Goal: Task Accomplishment & Management: Manage account settings

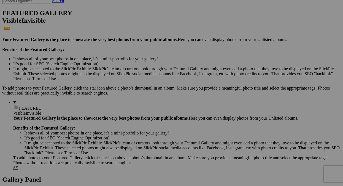
scroll to position [0, 16]
drag, startPoint x: 220, startPoint y: 117, endPoint x: 236, endPoint y: 116, distance: 15.2
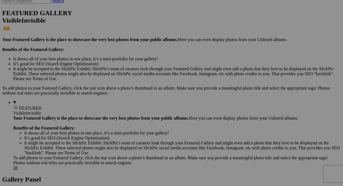
paste input "Château de Lalande"
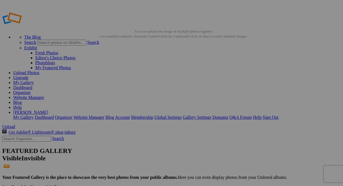
scroll to position [28, 0]
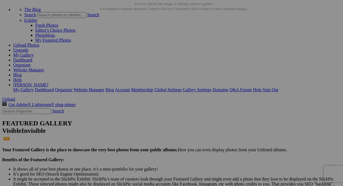
type input "English Garden Statue - [GEOGRAPHIC_DATA][PERSON_NAME]"
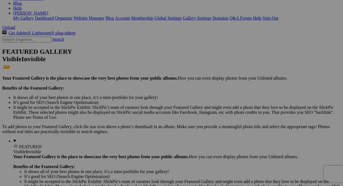
scroll to position [110, 0]
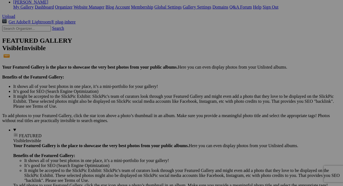
type input "[GEOGRAPHIC_DATA][PERSON_NAME] (home for ten days)"
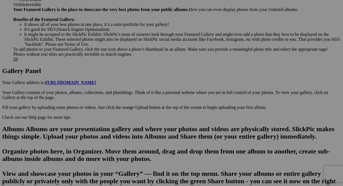
scroll to position [248, 0]
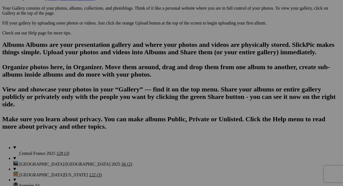
scroll to position [0, 0]
drag, startPoint x: 256, startPoint y: 136, endPoint x: 295, endPoint y: 136, distance: 39.4
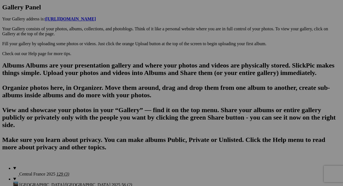
scroll to position [303, 0]
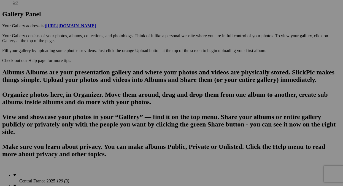
drag, startPoint x: 259, startPoint y: 86, endPoint x: 271, endPoint y: 86, distance: 11.6
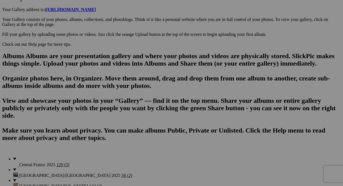
scroll to position [331, 0]
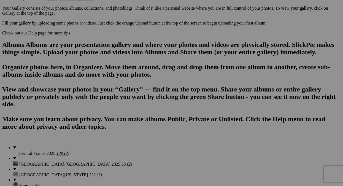
drag, startPoint x: 243, startPoint y: 58, endPoint x: 270, endPoint y: 60, distance: 27.0
type input "Château de Lalande Fountain with Visitor"
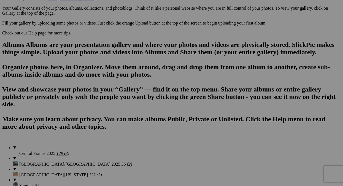
scroll to position [0, 0]
drag, startPoint x: 116, startPoint y: 64, endPoint x: 113, endPoint y: 64, distance: 3.6
drag, startPoint x: 106, startPoint y: 65, endPoint x: 135, endPoint y: 71, distance: 30.0
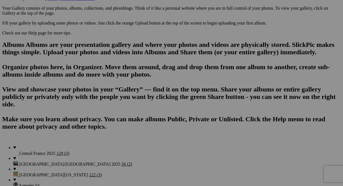
paste input "Lal"
type input "Blue Peafowl ([DEMOGRAPHIC_DATA]) - [GEOGRAPHIC_DATA][PERSON_NAME]"
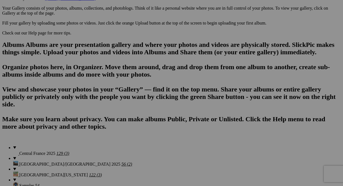
scroll to position [0, 0]
drag, startPoint x: 255, startPoint y: 58, endPoint x: 269, endPoint y: 57, distance: 14.4
paste input "Château"
type input "Château Château de Lalande Fountain with Visitor"
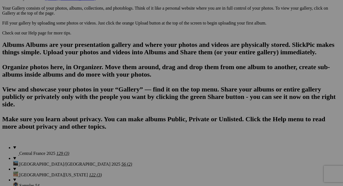
drag, startPoint x: 204, startPoint y: 57, endPoint x: 237, endPoint y: 58, distance: 33.1
paste input "Lal"
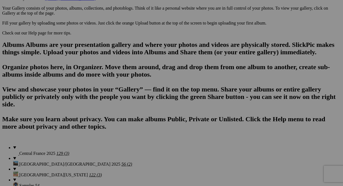
scroll to position [0, 42]
type input "Pigeon buddies getting a fountain drink - [GEOGRAPHIC_DATA][PERSON_NAME]"
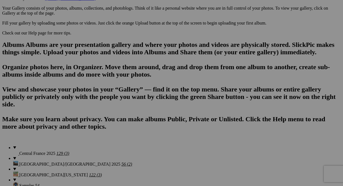
drag, startPoint x: 101, startPoint y: 125, endPoint x: 141, endPoint y: 131, distance: 40.3
paste input "Lal"
type input "Barn Swallow (warp speed) -[GEOGRAPHIC_DATA][PERSON_NAME]"
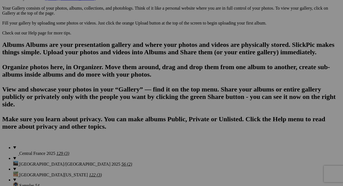
drag, startPoint x: 205, startPoint y: 136, endPoint x: 184, endPoint y: 132, distance: 21.5
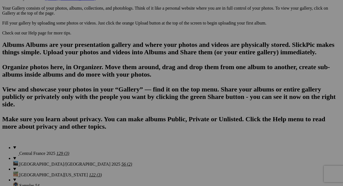
drag, startPoint x: 204, startPoint y: 134, endPoint x: 231, endPoint y: 137, distance: 27.2
drag, startPoint x: 255, startPoint y: 135, endPoint x: 283, endPoint y: 135, distance: 27.8
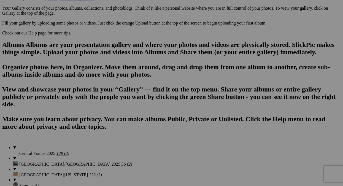
paste input "Lal"
type input "[PERSON_NAME] at [GEOGRAPHIC_DATA][PERSON_NAME]"
drag, startPoint x: 316, startPoint y: 129, endPoint x: 335, endPoint y: 127, distance: 18.8
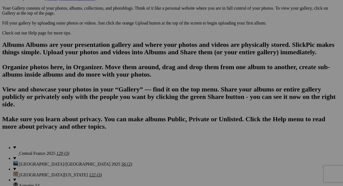
paste input "Lal"
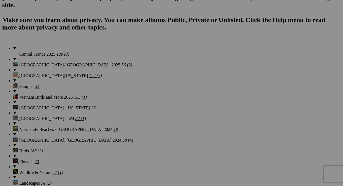
scroll to position [441, 0]
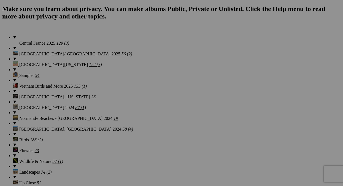
type input "Ruby - [GEOGRAPHIC_DATA][PERSON_NAME]"
drag, startPoint x: 99, startPoint y: 94, endPoint x: 124, endPoint y: 97, distance: 24.4
paste input "Château de Lalande"
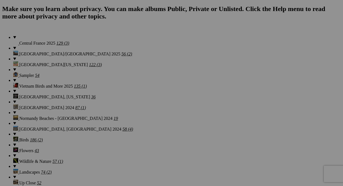
type input "Lulu - [GEOGRAPHIC_DATA][PERSON_NAME]"
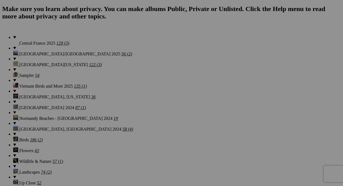
type input "New eight Bburner stove"
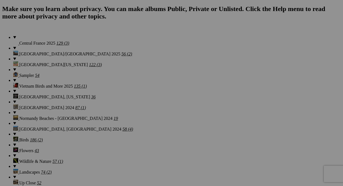
scroll to position [0, 28]
drag, startPoint x: 266, startPoint y: 94, endPoint x: 287, endPoint y: 91, distance: 21.6
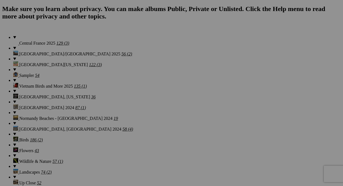
paste input "Lal"
type input "[PERSON_NAME] inspecting kitchen renovation - [GEOGRAPHIC_DATA][PERSON_NAME]"
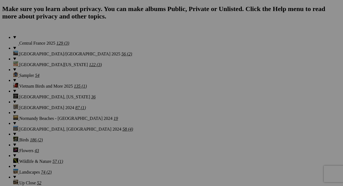
paste input "Château de Lalande"
type input "Walled Garden Gate -Château de Lalande"
drag, startPoint x: 145, startPoint y: 160, endPoint x: 141, endPoint y: 161, distance: 4.6
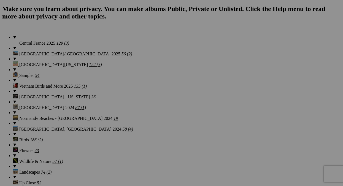
type input "Inside the [GEOGRAPHIC_DATA] - [GEOGRAPHIC_DATA][PERSON_NAME]"
drag, startPoint x: 190, startPoint y: 160, endPoint x: 210, endPoint y: 161, distance: 19.9
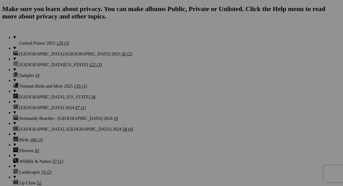
drag, startPoint x: 190, startPoint y: 160, endPoint x: 221, endPoint y: 157, distance: 30.5
type input "Inside the [GEOGRAPHIC_DATA] - [GEOGRAPHIC_DATA][PERSON_NAME]"
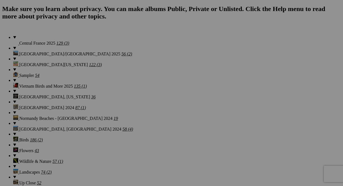
scroll to position [0, 0]
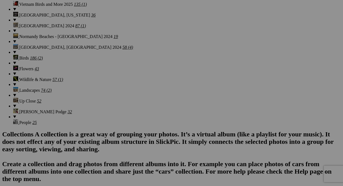
scroll to position [523, 0]
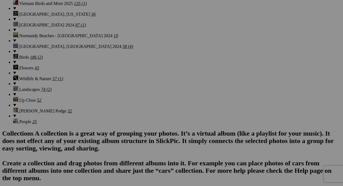
drag, startPoint x: 99, startPoint y: 152, endPoint x: 127, endPoint y: 150, distance: 27.9
paste input "Lal"
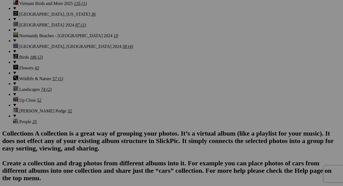
scroll to position [0, 20]
type input "Walled Garden Gazebo - Château de Lalande"
drag, startPoint x: 151, startPoint y: 151, endPoint x: 183, endPoint y: 151, distance: 32.2
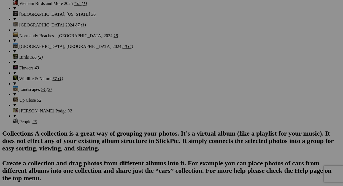
paste input "Château de Lal"
drag, startPoint x: 177, startPoint y: 153, endPoint x: 180, endPoint y: 152, distance: 3.7
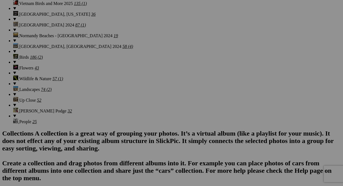
scroll to position [0, 0]
type input "Apple Trees - Walled Garden"
drag, startPoint x: 210, startPoint y: 152, endPoint x: 235, endPoint y: 151, distance: 25.1
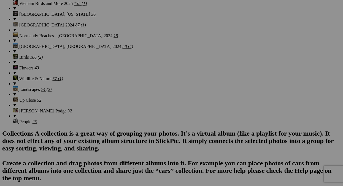
scroll to position [0, 0]
drag, startPoint x: 209, startPoint y: 152, endPoint x: 232, endPoint y: 153, distance: 22.9
type input "Blackberries - Walled Garden"
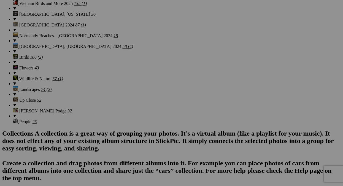
scroll to position [0, 23]
drag, startPoint x: 271, startPoint y: 152, endPoint x: 298, endPoint y: 156, distance: 26.6
paste input "- Walled Garden"
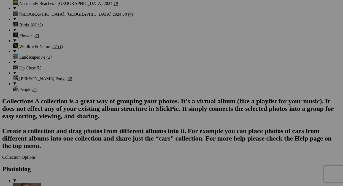
scroll to position [579, 0]
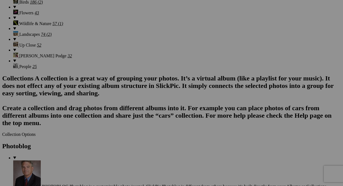
type input "Grapes- Walled Garden"
drag, startPoint x: 123, startPoint y: 166, endPoint x: 141, endPoint y: 165, distance: 17.1
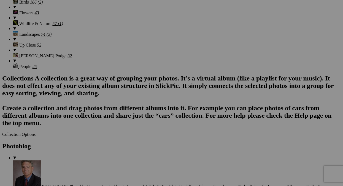
scroll to position [0, 0]
type input "Sunflowers- Walled Garden"
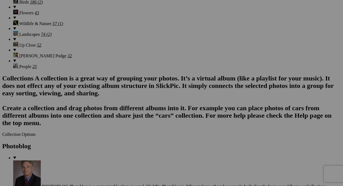
scroll to position [0, 31]
drag, startPoint x: 161, startPoint y: 166, endPoint x: 186, endPoint y: 166, distance: 25.4
type input "Chicken coop mail box - Walled Garden"
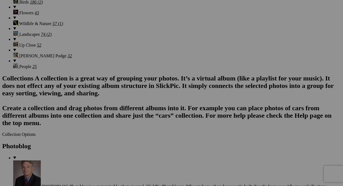
scroll to position [0, 0]
drag, startPoint x: 224, startPoint y: 166, endPoint x: 233, endPoint y: 165, distance: 8.3
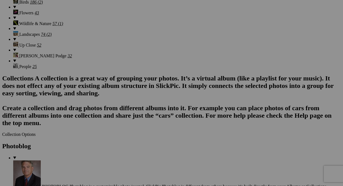
scroll to position [0, 10]
type input "One chicken of many - Walled Garden"
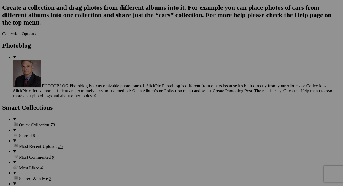
scroll to position [689, 0]
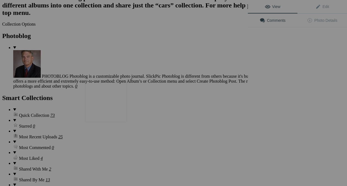
click at [105, 105] on img at bounding box center [105, 101] width 41 height 41
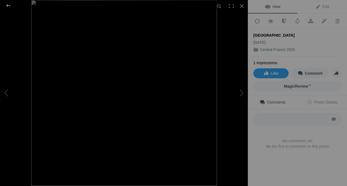
click at [7, 5] on div at bounding box center [8, 5] width 20 height 11
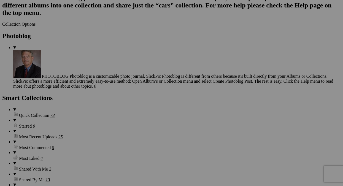
drag, startPoint x: 113, startPoint y: 126, endPoint x: 131, endPoint y: 128, distance: 18.6
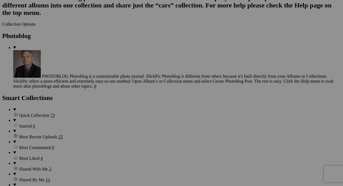
type input "Butterfly in gardens"
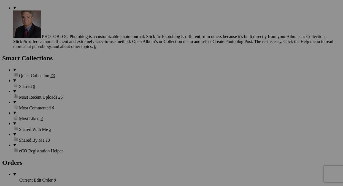
scroll to position [716, 0]
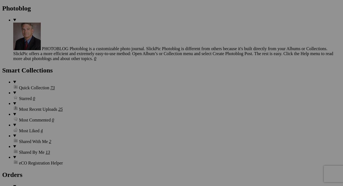
drag, startPoint x: 174, startPoint y: 98, endPoint x: 181, endPoint y: 97, distance: 7.2
drag, startPoint x: 154, startPoint y: 78, endPoint x: 189, endPoint y: 58, distance: 41.0
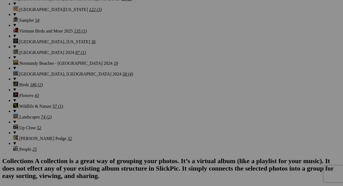
scroll to position [0, 15]
drag, startPoint x: 115, startPoint y: 109, endPoint x: 131, endPoint y: 109, distance: 16.8
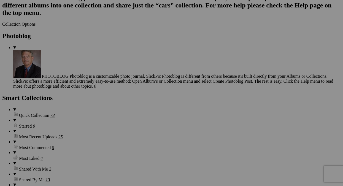
scroll to position [0, 0]
drag, startPoint x: 308, startPoint y: 126, endPoint x: 341, endPoint y: 126, distance: 32.8
paste input "Lal"
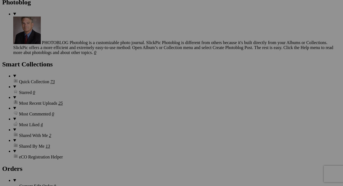
scroll to position [744, 0]
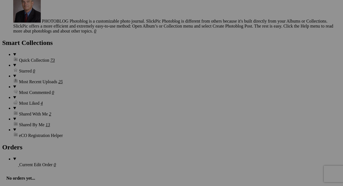
type input "Sheep at [GEOGRAPHIC_DATA][PERSON_NAME]"
drag, startPoint x: 99, startPoint y: 141, endPoint x: 127, endPoint y: 140, distance: 27.6
paste input "â"
type input "Sheep at [GEOGRAPHIC_DATA][PERSON_NAME]"
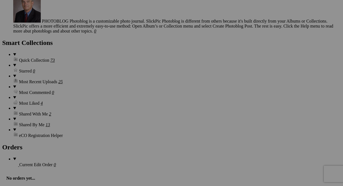
drag, startPoint x: 152, startPoint y: 141, endPoint x: 190, endPoint y: 141, distance: 38.0
paste input "â"
drag, startPoint x: 213, startPoint y: 126, endPoint x: 197, endPoint y: 31, distance: 97.2
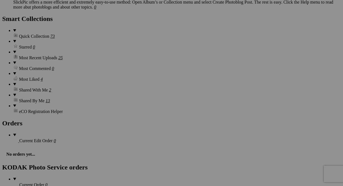
scroll to position [771, 0]
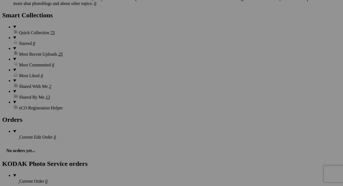
type input "Sheep at [GEOGRAPHIC_DATA][PERSON_NAME]"
drag, startPoint x: 274, startPoint y: 115, endPoint x: 288, endPoint y: 114, distance: 13.8
paste input "Lal"
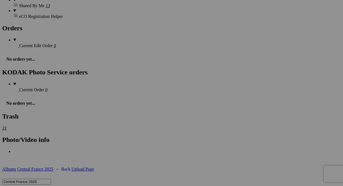
scroll to position [854, 0]
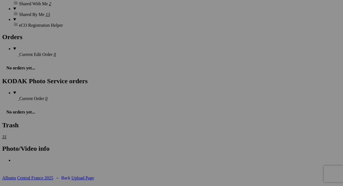
type input "Into the deep forest of [GEOGRAPHIC_DATA][PERSON_NAME]"
drag, startPoint x: 152, startPoint y: 101, endPoint x: 184, endPoint y: 101, distance: 32.2
paste input "Lal"
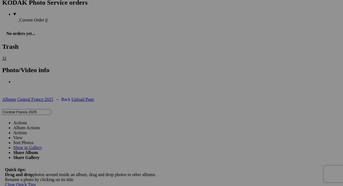
scroll to position [937, 0]
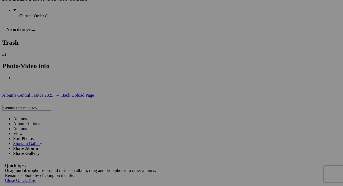
type input "Window - [GEOGRAPHIC_DATA][PERSON_NAME]"
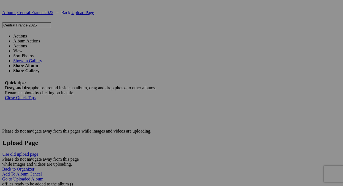
scroll to position [0, 16]
drag, startPoint x: 116, startPoint y: 147, endPoint x: 131, endPoint y: 146, distance: 15.4
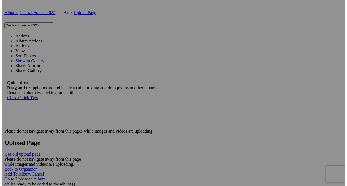
scroll to position [0, 16]
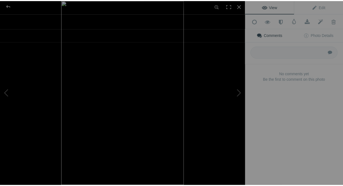
scroll to position [0, 0]
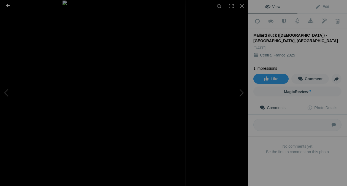
click at [6, 5] on div at bounding box center [8, 5] width 20 height 11
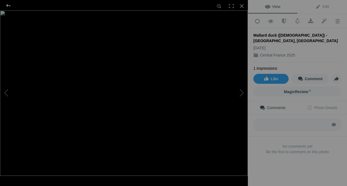
click at [8, 6] on div at bounding box center [8, 5] width 20 height 11
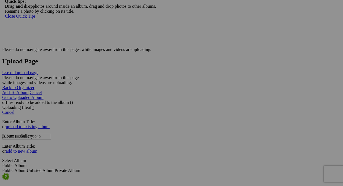
scroll to position [1130, 0]
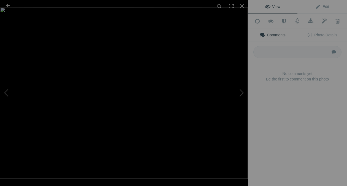
scroll to position [0, 0]
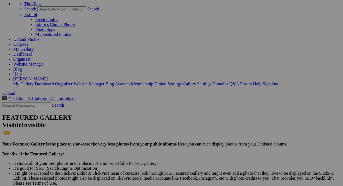
scroll to position [28, 0]
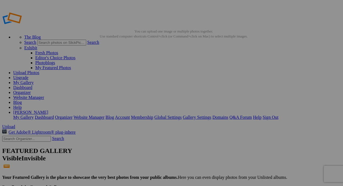
paste input "Centre-Val de Loire region"
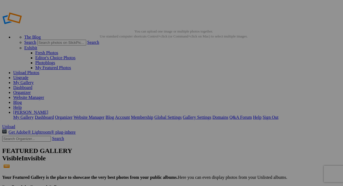
type input "Video_Driving into [GEOGRAPHIC_DATA][PERSON_NAME] ([GEOGRAPHIC_DATA] region)"
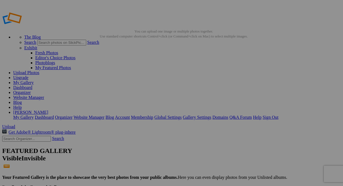
drag, startPoint x: 271, startPoint y: 101, endPoint x: 284, endPoint y: 101, distance: 13.0
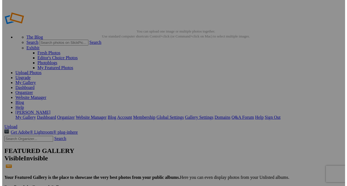
scroll to position [0, 6]
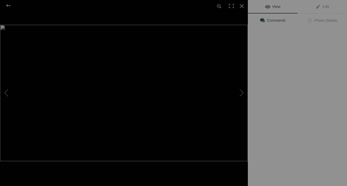
type input "[GEOGRAPHIC_DATA][PERSON_NAME] ([GEOGRAPHIC_DATA])"
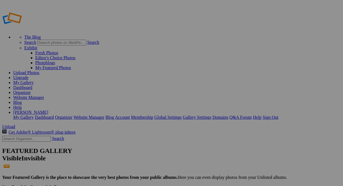
scroll to position [28, 0]
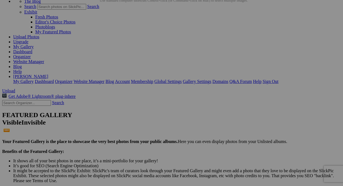
scroll to position [28, 0]
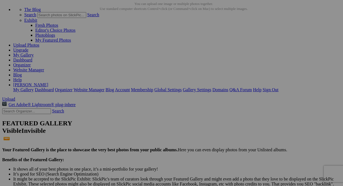
drag, startPoint x: 332, startPoint y: 79, endPoint x: 335, endPoint y: 81, distance: 3.1
paste input "Centre-Val de Loire region"
drag, startPoint x: 190, startPoint y: 75, endPoint x: 217, endPoint y: 76, distance: 27.0
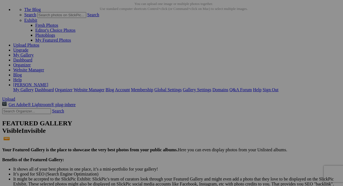
paste input "Château de Lalande"
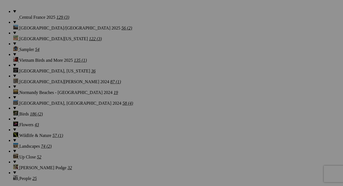
scroll to position [468, 0]
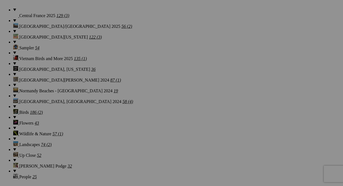
type input "Early 16th Century View of [GEOGRAPHIC_DATA][PERSON_NAME]"
drag, startPoint x: 263, startPoint y: 116, endPoint x: 238, endPoint y: 97, distance: 31.6
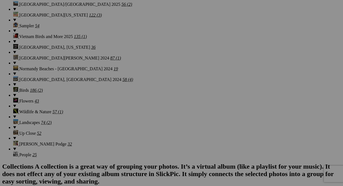
scroll to position [441, 0]
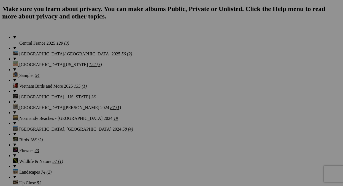
type input "[GEOGRAPHIC_DATA] -[GEOGRAPHIC_DATA][PERSON_NAME]"
drag, startPoint x: 190, startPoint y: 159, endPoint x: 225, endPoint y: 160, distance: 34.7
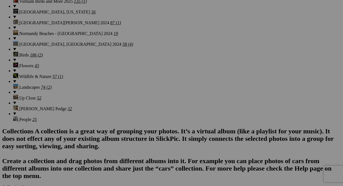
scroll to position [551, 0]
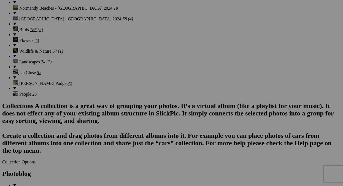
type input "Vegetable/herb beds - [GEOGRAPHIC_DATA][PERSON_NAME]"
drag, startPoint x: 308, startPoint y: 118, endPoint x: 342, endPoint y: 119, distance: 33.9
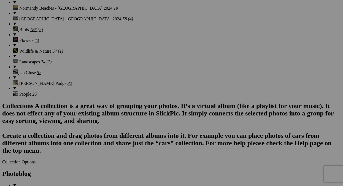
paste input "Château de Lal"
type input "Future Chestnuts on tree outside entrance gate -[GEOGRAPHIC_DATA][PERSON_NAME]"
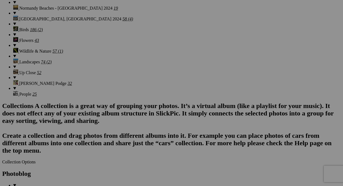
scroll to position [0, 0]
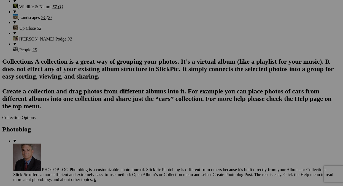
scroll to position [634, 0]
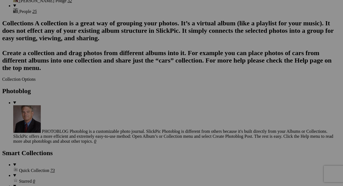
drag, startPoint x: 161, startPoint y: 109, endPoint x: 164, endPoint y: 110, distance: 3.1
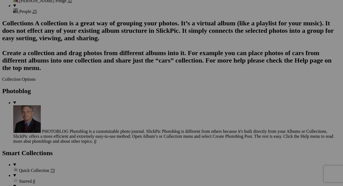
scroll to position [0, 10]
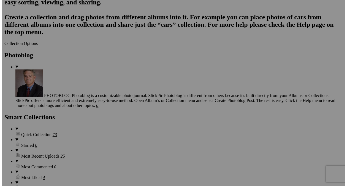
scroll to position [716, 0]
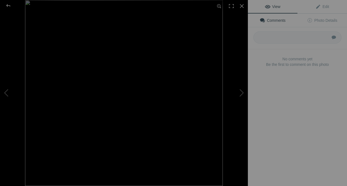
type input "One chicken of many inside [GEOGRAPHIC_DATA]"
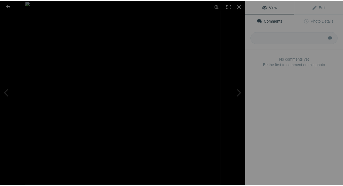
scroll to position [0, 0]
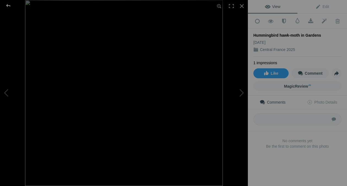
click at [8, 6] on div at bounding box center [8, 5] width 20 height 11
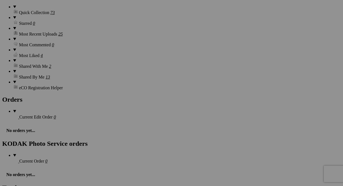
scroll to position [827, 0]
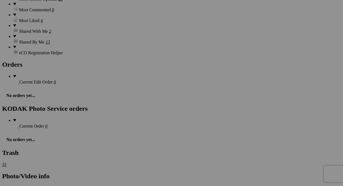
type input "Hummingbird hawk-moth in gardens"
drag, startPoint x: 207, startPoint y: 129, endPoint x: 230, endPoint y: 127, distance: 23.5
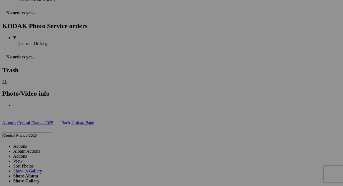
scroll to position [882, 0]
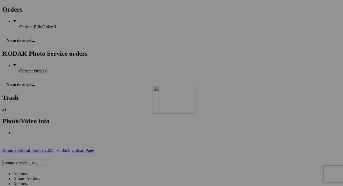
drag, startPoint x: 264, startPoint y: 52, endPoint x: 231, endPoint y: 134, distance: 88.3
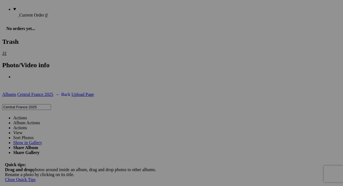
scroll to position [933, 0]
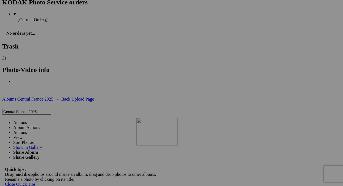
drag, startPoint x: 268, startPoint y: 71, endPoint x: 216, endPoint y: 166, distance: 108.6
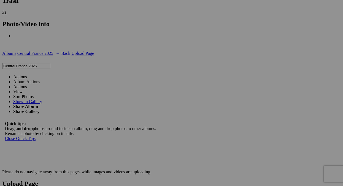
scroll to position [1016, 0]
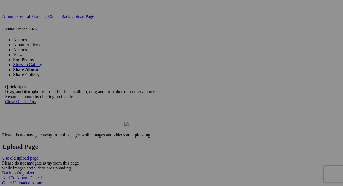
drag, startPoint x: 266, startPoint y: 53, endPoint x: 203, endPoint y: 169, distance: 132.3
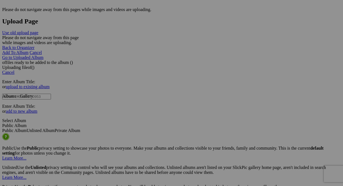
scroll to position [1153, 0]
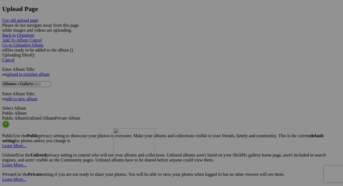
drag, startPoint x: 218, startPoint y: 63, endPoint x: 193, endPoint y: 176, distance: 116.0
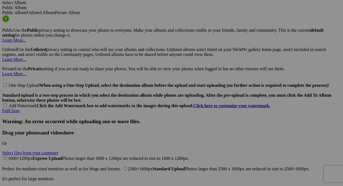
scroll to position [1263, 0]
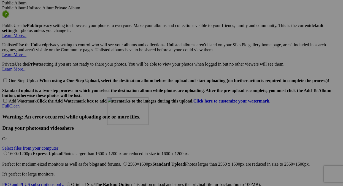
drag, startPoint x: 211, startPoint y: 86, endPoint x: 187, endPoint y: 145, distance: 63.5
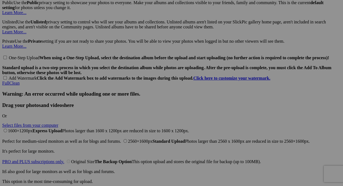
scroll to position [1291, 0]
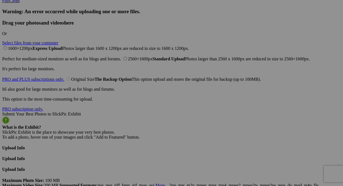
scroll to position [1374, 0]
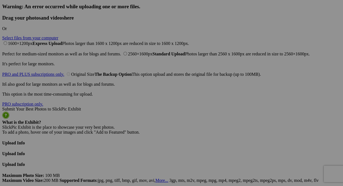
type input "Castle Gargiless (riverside grounds} - Gargilesse-Dampierre, France"
type input "Inside Castle Gargiless"
type input "Inside Castle Gargiless -"
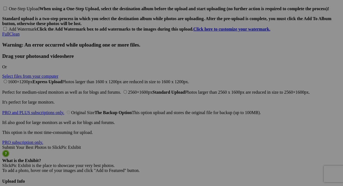
scroll to position [1346, 0]
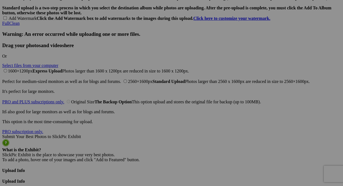
drag, startPoint x: 260, startPoint y: 99, endPoint x: 283, endPoint y: 98, distance: 23.5
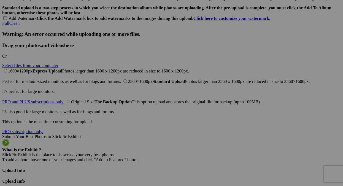
scroll to position [0, 12]
drag, startPoint x: 283, startPoint y: 98, endPoint x: 276, endPoint y: 99, distance: 7.0
drag, startPoint x: 255, startPoint y: 98, endPoint x: 278, endPoint y: 97, distance: 22.6
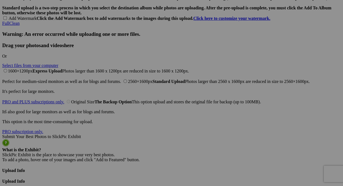
drag, startPoint x: 255, startPoint y: 99, endPoint x: 282, endPoint y: 96, distance: 26.5
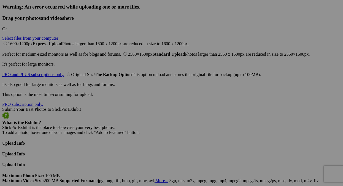
scroll to position [1374, 0]
drag, startPoint x: 244, startPoint y: 72, endPoint x: 287, endPoint y: 70, distance: 43.6
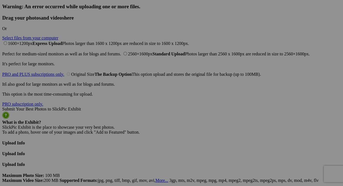
type input "Castle Gargiless riverside view (dates to 8th century) - [GEOGRAPHIC_DATA]-[GEO…"
drag, startPoint x: 93, startPoint y: 65, endPoint x: 129, endPoint y: 65, distance: 35.5
paste input "-Dampierre"
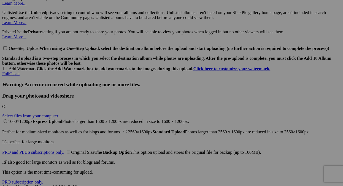
scroll to position [1291, 0]
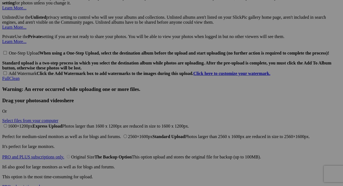
type input "Gargilesse-[GEOGRAPHIC_DATA], [GEOGRAPHIC_DATA]"
drag, startPoint x: 250, startPoint y: 76, endPoint x: 284, endPoint y: 80, distance: 33.5
paste input "-Dampierre"
type input "Gargilesse-[GEOGRAPHIC_DATA], [GEOGRAPHIC_DATA]"
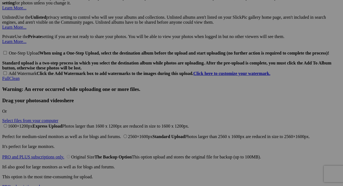
drag, startPoint x: 303, startPoint y: 77, endPoint x: 328, endPoint y: 79, distance: 24.9
paste input "-Dampierre"
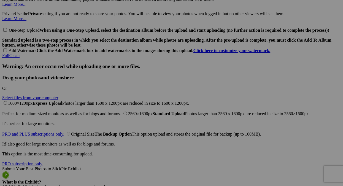
scroll to position [1319, 0]
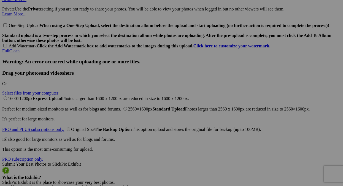
type input "Gargilesse-[GEOGRAPHIC_DATA], [GEOGRAPHIC_DATA]"
drag, startPoint x: 147, startPoint y: 119, endPoint x: 177, endPoint y: 118, distance: 30.1
paste input "-Dampierre"
type input "Gargilesse-[GEOGRAPHIC_DATA], [GEOGRAPHIC_DATA]"
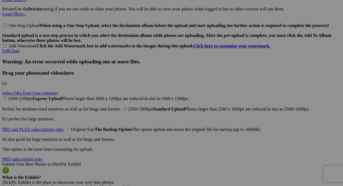
drag, startPoint x: 199, startPoint y: 121, endPoint x: 224, endPoint y: 119, distance: 25.4
paste input "-Dampierre"
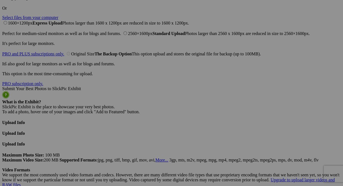
scroll to position [1401, 0]
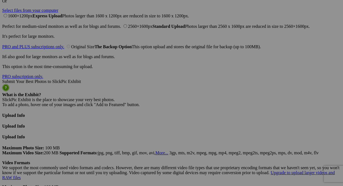
type input "Gargilesse-[GEOGRAPHIC_DATA], [GEOGRAPHIC_DATA]"
drag, startPoint x: 112, startPoint y: 114, endPoint x: 112, endPoint y: 111, distance: 3.1
type input "Inside Castle Gargiless"
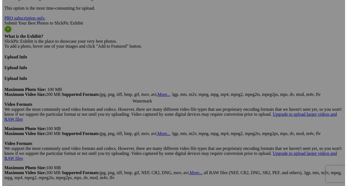
scroll to position [1429, 0]
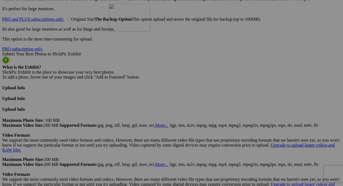
drag, startPoint x: 107, startPoint y: 132, endPoint x: 189, endPoint y: 52, distance: 114.7
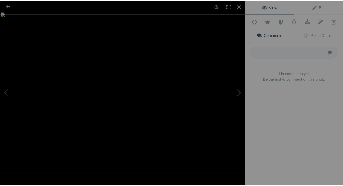
scroll to position [0, 0]
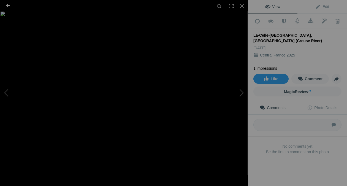
click at [10, 7] on div at bounding box center [8, 5] width 20 height 11
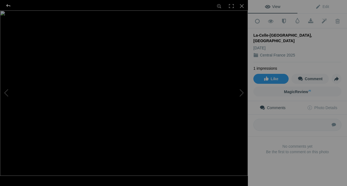
click at [8, 7] on div at bounding box center [8, 5] width 20 height 11
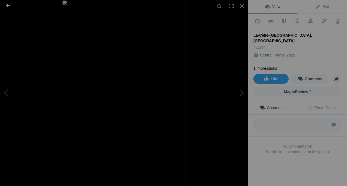
click at [9, 6] on div at bounding box center [8, 5] width 20 height 11
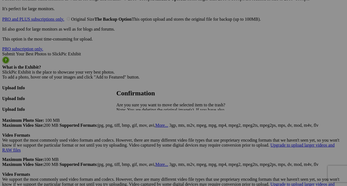
click at [135, 130] on span "Yes" at bounding box center [132, 129] width 6 height 5
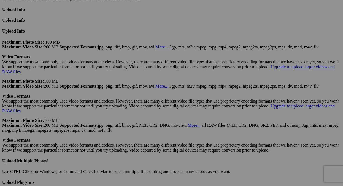
scroll to position [1511, 0]
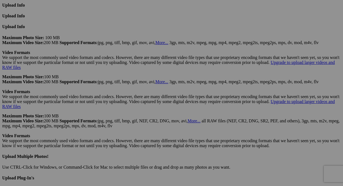
drag, startPoint x: 271, startPoint y: 73, endPoint x: 285, endPoint y: 72, distance: 14.4
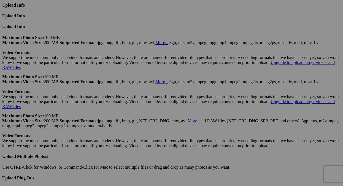
type input "Lana with Dan Preston- Owner of Chateau de Chalmont"
drag, startPoint x: 142, startPoint y: 74, endPoint x: 177, endPoint y: 76, distance: 35.3
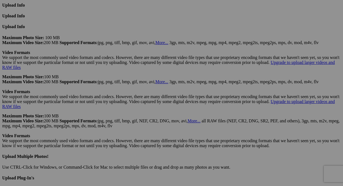
paste input "âteau de Chau"
type input "Château de Chaumont"
drag, startPoint x: 86, startPoint y: 67, endPoint x: 115, endPoint y: 67, distance: 29.8
paste input "âteau de Chau"
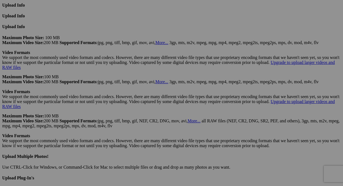
type input "[GEOGRAPHIC_DATA], [GEOGRAPHIC_DATA]"
drag, startPoint x: 192, startPoint y: 73, endPoint x: 237, endPoint y: 74, distance: 44.9
paste input "Château de Chaumont"
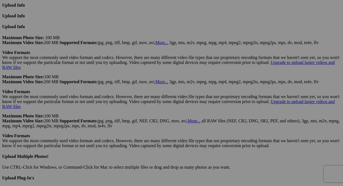
type input "Château de Chaumont"
drag, startPoint x: 207, startPoint y: 51, endPoint x: 142, endPoint y: 36, distance: 66.6
type input "[GEOGRAPHIC_DATA] (front view)"
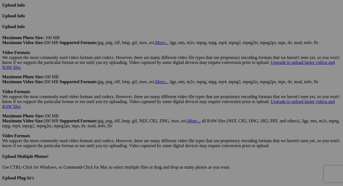
scroll to position [0, 0]
drag, startPoint x: 306, startPoint y: 51, endPoint x: 259, endPoint y: 33, distance: 50.5
type input "[GEOGRAPHIC_DATA] (back view)"
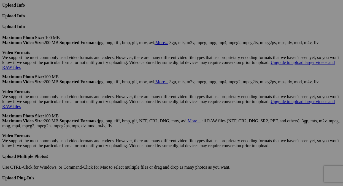
scroll to position [0, 0]
drag, startPoint x: 251, startPoint y: 74, endPoint x: 284, endPoint y: 75, distance: 33.6
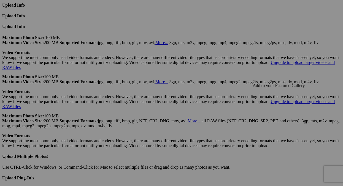
scroll to position [0, 18]
paste input "Château de Chaumont"
type input "Lana with Dan Preston- Owner and restorer of Château de Chaumont"
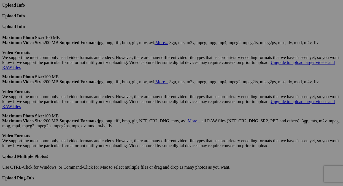
drag, startPoint x: 321, startPoint y: 74, endPoint x: 348, endPoint y: 73, distance: 27.0
type input "One of [PERSON_NAME]'s Dogs"
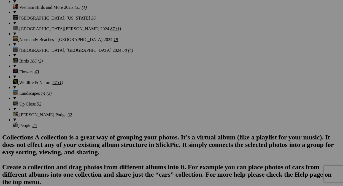
scroll to position [0, 17]
drag, startPoint x: 222, startPoint y: 81, endPoint x: 235, endPoint y: 81, distance: 13.8
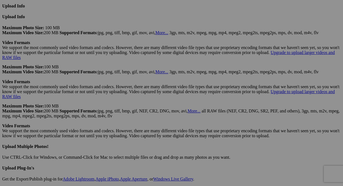
scroll to position [1539, 0]
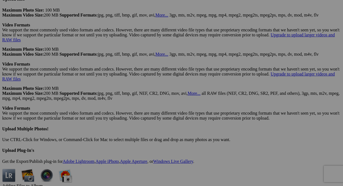
paste input "Château de Lalande"
type input "[GEOGRAPHIC_DATA], [GEOGRAPHIC_DATA] (village close to [GEOGRAPHIC_DATA][PERSON…"
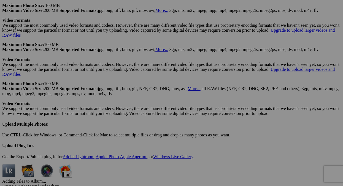
scroll to position [1539, 0]
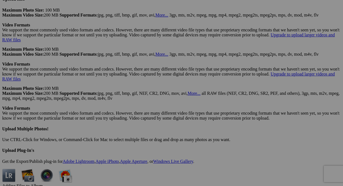
type input "Fresh Produce at the Market in [GEOGRAPHIC_DATA]"
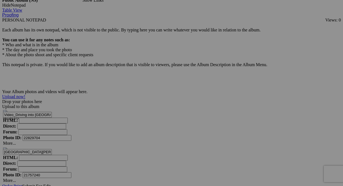
scroll to position [1704, 0]
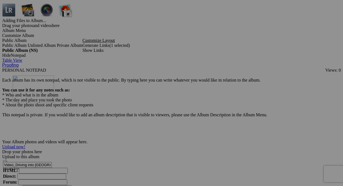
drag, startPoint x: 264, startPoint y: 135, endPoint x: 92, endPoint y: 123, distance: 172.3
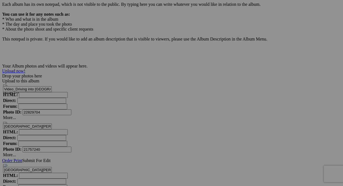
scroll to position [1787, 0]
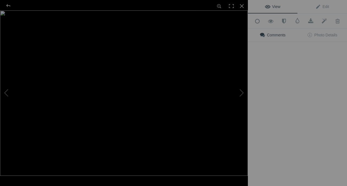
type input "Market produce - Aigurande, [GEOGRAPHIC_DATA]"
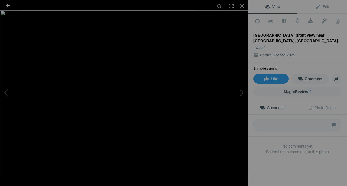
click at [5, 6] on div at bounding box center [8, 5] width 20 height 11
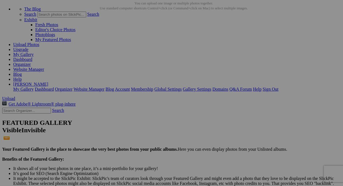
scroll to position [24, 0]
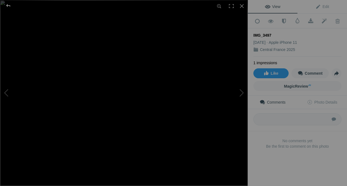
click at [7, 4] on div at bounding box center [8, 5] width 20 height 11
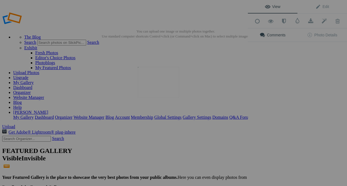
click at [158, 88] on img at bounding box center [158, 82] width 41 height 31
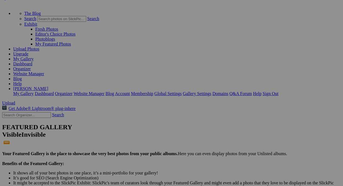
scroll to position [24, 0]
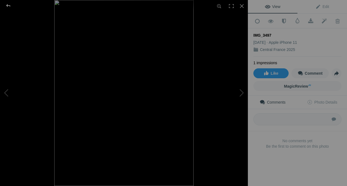
click at [6, 7] on div at bounding box center [8, 5] width 20 height 11
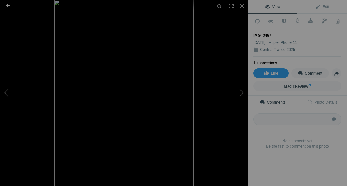
click at [7, 6] on div at bounding box center [8, 5] width 20 height 11
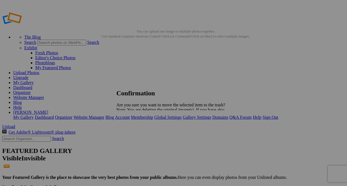
click at [135, 130] on span "Yes" at bounding box center [132, 129] width 6 height 5
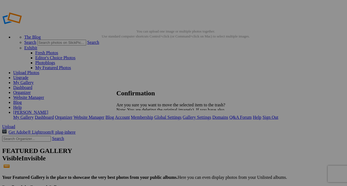
click at [135, 129] on span "Yes" at bounding box center [132, 129] width 6 height 5
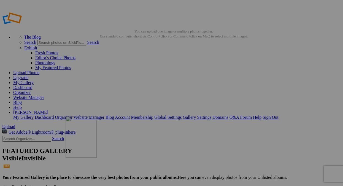
drag, startPoint x: 150, startPoint y: 82, endPoint x: 147, endPoint y: 155, distance: 73.9
drag, startPoint x: 156, startPoint y: 79, endPoint x: 154, endPoint y: 151, distance: 72.2
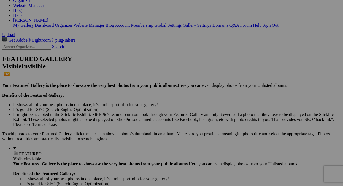
scroll to position [110, 0]
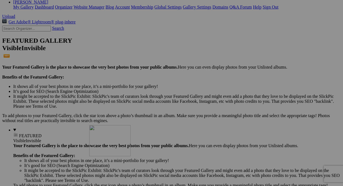
drag, startPoint x: 156, startPoint y: 52, endPoint x: 169, endPoint y: 173, distance: 122.4
drag, startPoint x: 104, startPoint y: 42, endPoint x: 126, endPoint y: 169, distance: 129.1
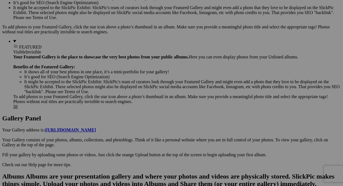
scroll to position [220, 0]
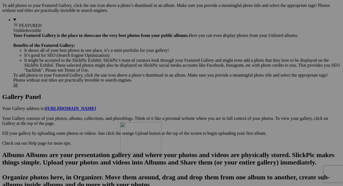
drag, startPoint x: 171, startPoint y: 76, endPoint x: 198, endPoint y: 166, distance: 94.0
drag, startPoint x: 104, startPoint y: 69, endPoint x: 138, endPoint y: 172, distance: 108.8
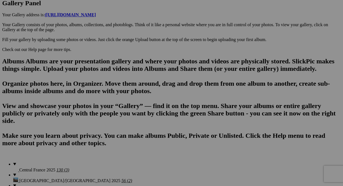
scroll to position [303, 0]
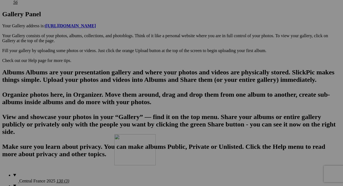
drag, startPoint x: 202, startPoint y: 96, endPoint x: 189, endPoint y: 172, distance: 76.3
drag, startPoint x: 108, startPoint y: 66, endPoint x: 136, endPoint y: 171, distance: 107.8
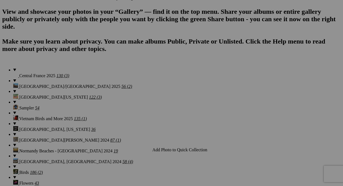
scroll to position [413, 0]
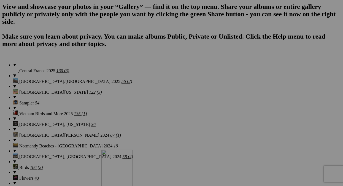
drag, startPoint x: 152, startPoint y: 35, endPoint x: 154, endPoint y: 148, distance: 113.0
drag, startPoint x: 110, startPoint y: 96, endPoint x: 203, endPoint y: 164, distance: 115.3
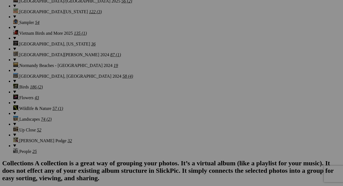
scroll to position [496, 0]
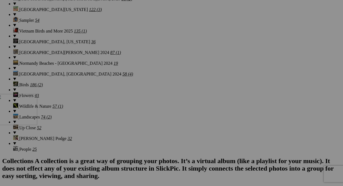
drag, startPoint x: 152, startPoint y: 89, endPoint x: 75, endPoint y: 142, distance: 93.4
drag, startPoint x: 104, startPoint y: 92, endPoint x: 124, endPoint y: 140, distance: 52.0
drag, startPoint x: 211, startPoint y: 164, endPoint x: 187, endPoint y: 67, distance: 100.0
drag, startPoint x: 190, startPoint y: 109, endPoint x: 210, endPoint y: 112, distance: 19.8
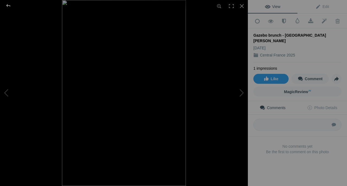
click at [10, 6] on div at bounding box center [8, 5] width 20 height 11
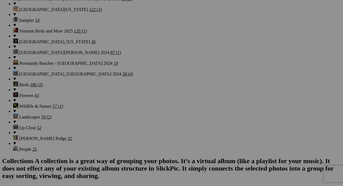
drag, startPoint x: 203, startPoint y: 110, endPoint x: 212, endPoint y: 109, distance: 9.2
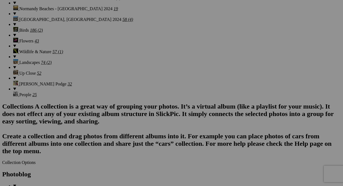
scroll to position [551, 0]
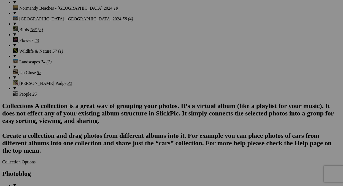
type input "Gazebo visitor for happy hour - [GEOGRAPHIC_DATA][PERSON_NAME]"
drag, startPoint x: 99, startPoint y: 121, endPoint x: 128, endPoint y: 123, distance: 29.3
type input "Greenhouse inside [GEOGRAPHIC_DATA]"
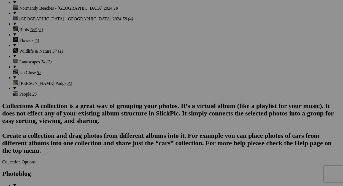
scroll to position [0, 0]
drag, startPoint x: 149, startPoint y: 125, endPoint x: 168, endPoint y: 140, distance: 24.3
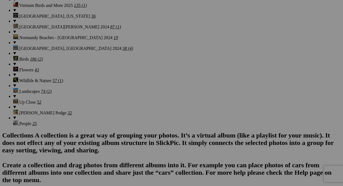
scroll to position [523, 0]
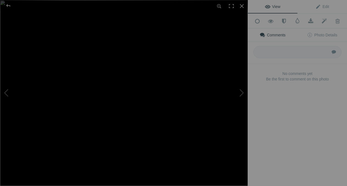
type input "Interior of greenhouse"
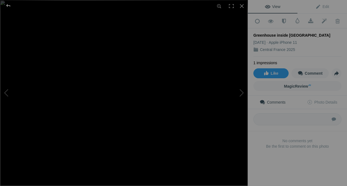
click at [8, 4] on div at bounding box center [8, 5] width 20 height 11
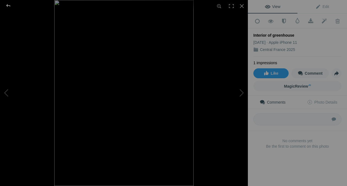
click at [10, 7] on div at bounding box center [8, 5] width 20 height 11
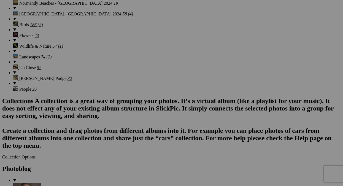
scroll to position [579, 0]
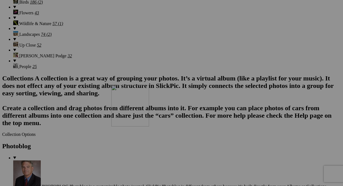
drag, startPoint x: 210, startPoint y: 70, endPoint x: 193, endPoint y: 129, distance: 61.7
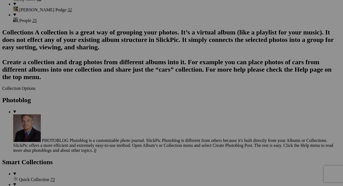
scroll to position [661, 0]
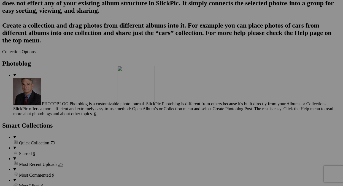
drag, startPoint x: 215, startPoint y: 60, endPoint x: 195, endPoint y: 113, distance: 57.3
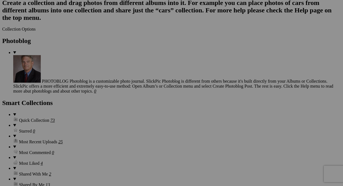
scroll to position [716, 0]
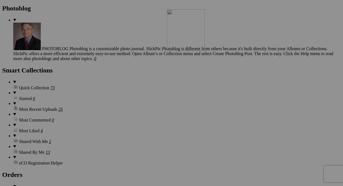
drag, startPoint x: 209, startPoint y: 76, endPoint x: 244, endPoint y: 57, distance: 39.8
drag, startPoint x: 243, startPoint y: 100, endPoint x: 298, endPoint y: 101, distance: 55.4
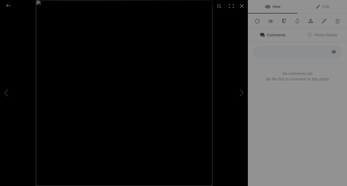
type input "Bee in the gardens"
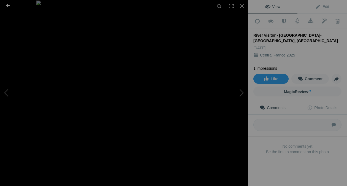
click at [7, 4] on div at bounding box center [8, 5] width 20 height 11
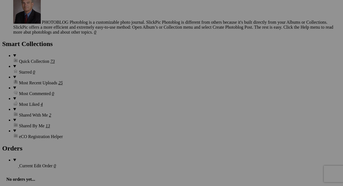
scroll to position [771, 0]
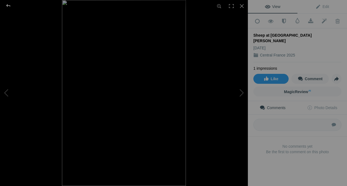
click at [9, 6] on div at bounding box center [8, 5] width 20 height 11
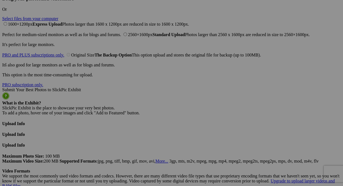
scroll to position [1433, 0]
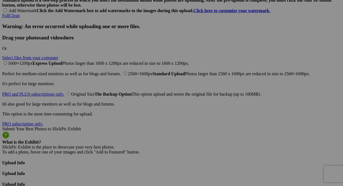
scroll to position [1350, 0]
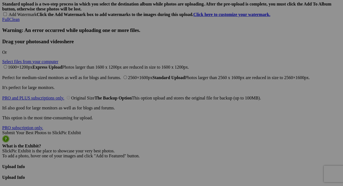
drag, startPoint x: 190, startPoint y: 88, endPoint x: 220, endPoint y: 90, distance: 30.4
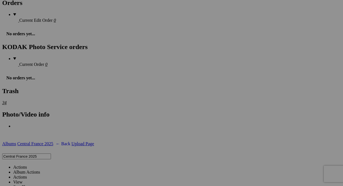
scroll to position [882, 0]
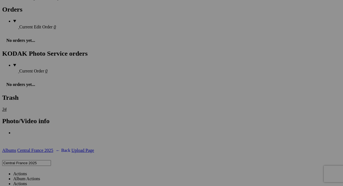
drag, startPoint x: 101, startPoint y: 144, endPoint x: 114, endPoint y: 144, distance: 13.5
paste input "-Dampierre"
type input "Window -Gargilesse-[GEOGRAPHIC_DATA], [GEOGRAPHIC_DATA]"
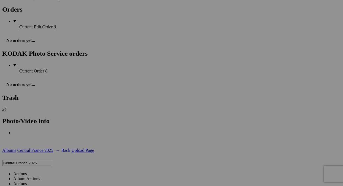
scroll to position [0, 21]
drag, startPoint x: 208, startPoint y: 144, endPoint x: 221, endPoint y: 148, distance: 13.4
paste input "e-Dampierre"
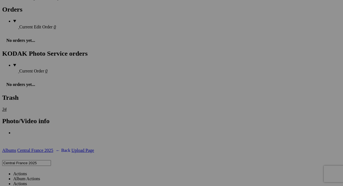
type input "Window - Castle Gargiless - Gargilesse-[GEOGRAPHIC_DATA], [GEOGRAPHIC_DATA]"
drag, startPoint x: 206, startPoint y: 66, endPoint x: 220, endPoint y: 68, distance: 13.8
paste input "-Dampierre"
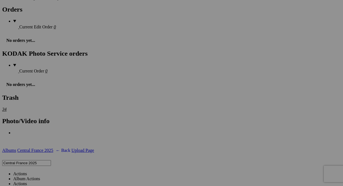
scroll to position [0, 3]
type input "Window - Gargilesse-[GEOGRAPHIC_DATA], [GEOGRAPHIC_DATA]"
drag, startPoint x: 145, startPoint y: 66, endPoint x: 160, endPoint y: 66, distance: 14.3
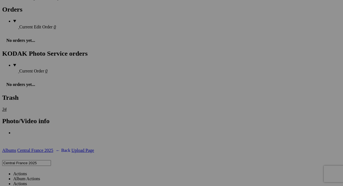
paste input "-Dampierre"
type input "Gargilesse-[GEOGRAPHIC_DATA], [GEOGRAPHIC_DATA]"
drag, startPoint x: 157, startPoint y: 50, endPoint x: 144, endPoint y: 179, distance: 129.9
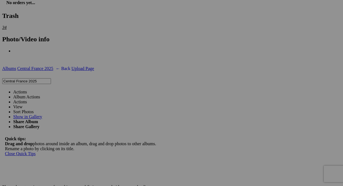
scroll to position [964, 0]
drag, startPoint x: 155, startPoint y: 41, endPoint x: 147, endPoint y: 167, distance: 126.7
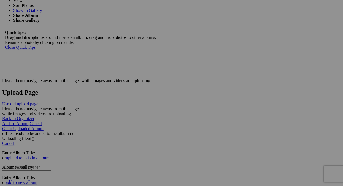
scroll to position [1074, 0]
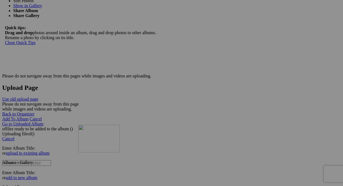
drag, startPoint x: 160, startPoint y: 71, endPoint x: 159, endPoint y: 175, distance: 103.6
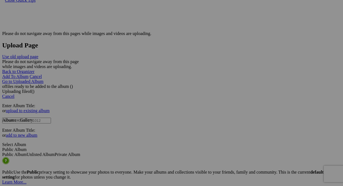
scroll to position [1157, 0]
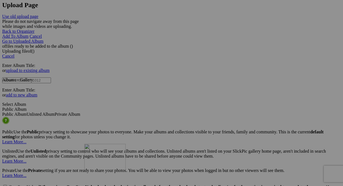
drag, startPoint x: 112, startPoint y: 125, endPoint x: 164, endPoint y: 192, distance: 84.3
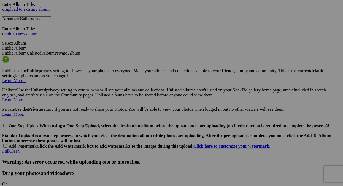
scroll to position [1240, 0]
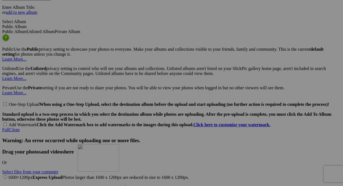
drag, startPoint x: 155, startPoint y: 105, endPoint x: 157, endPoint y: 192, distance: 86.8
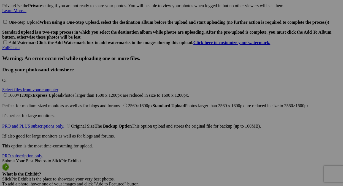
scroll to position [1322, 0]
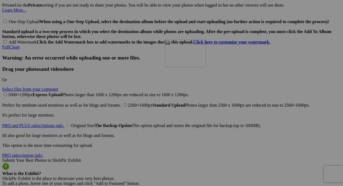
drag, startPoint x: 157, startPoint y: 106, endPoint x: 241, endPoint y: 87, distance: 85.8
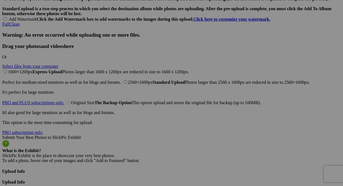
scroll to position [1378, 0]
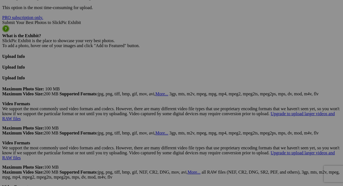
scroll to position [0, 0]
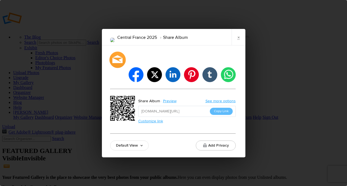
click at [118, 68] on div at bounding box center [117, 60] width 16 height 16
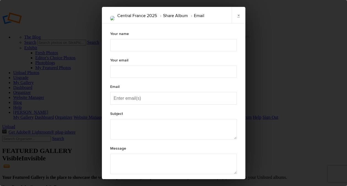
type textarea "Check out "Central France 2025" album!"
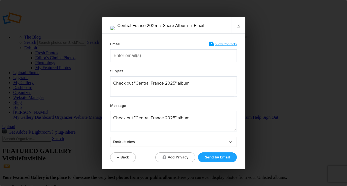
click at [115, 56] on input "Enter email(s)" at bounding box center [141, 56] width 55 height 12
type input "[EMAIL_ADDRESS][DOMAIN_NAME]"
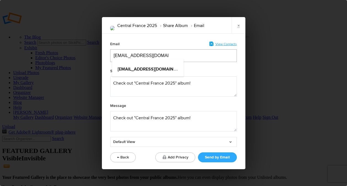
click at [216, 157] on button "Send by Email" at bounding box center [217, 157] width 39 height 10
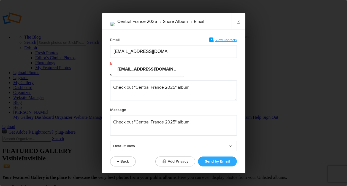
click at [209, 161] on button "Send by Email" at bounding box center [217, 161] width 39 height 10
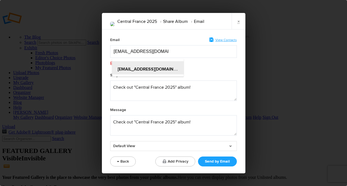
click at [138, 67] on b "[EMAIL_ADDRESS][DOMAIN_NAME]" at bounding box center [154, 69] width 72 height 6
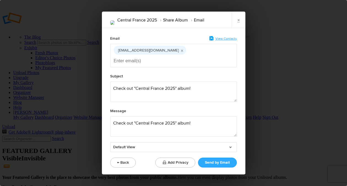
click at [207, 158] on button "Send by Email" at bounding box center [217, 163] width 39 height 10
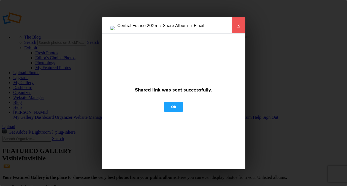
click at [239, 24] on link "×" at bounding box center [239, 25] width 14 height 17
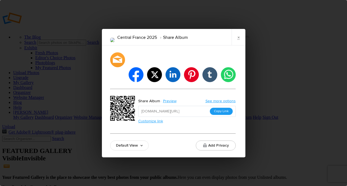
click at [221, 108] on button "Copy Link" at bounding box center [221, 111] width 23 height 7
click at [242, 45] on link "×" at bounding box center [239, 37] width 14 height 17
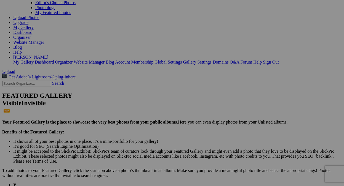
drag, startPoint x: 124, startPoint y: 131, endPoint x: 120, endPoint y: 122, distance: 9.4
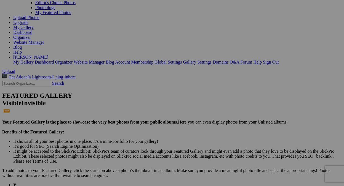
scroll to position [0, 12]
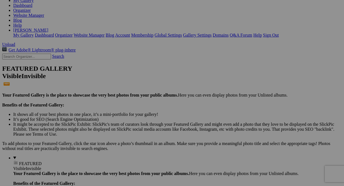
scroll to position [55, 0]
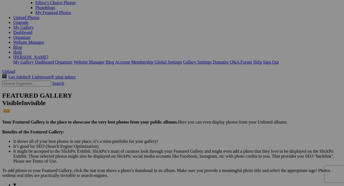
type input "[PERSON_NAME] (owner) with [PERSON_NAME]"
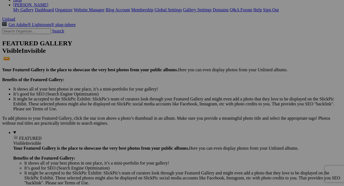
scroll to position [110, 0]
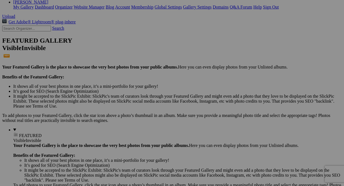
drag, startPoint x: 207, startPoint y: 74, endPoint x: 197, endPoint y: 76, distance: 10.0
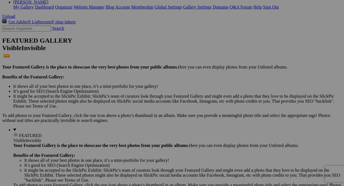
drag, startPoint x: 112, startPoint y: 144, endPoint x: 130, endPoint y: 143, distance: 18.5
paste input "Lal"
type input "Breakfast setting- [GEOGRAPHIC_DATA][PERSON_NAME]"
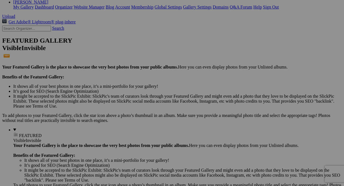
scroll to position [0, 2]
drag, startPoint x: 311, startPoint y: 69, endPoint x: 340, endPoint y: 66, distance: 29.7
paste input "Lal"
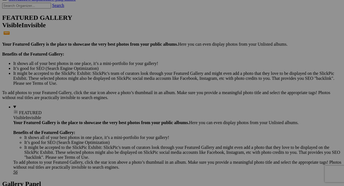
scroll to position [165, 0]
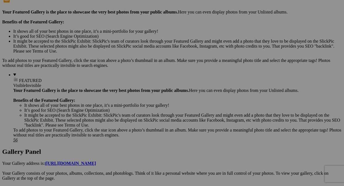
type input "Breakfast - [GEOGRAPHIC_DATA][PERSON_NAME]"
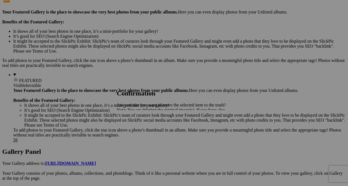
click at [135, 131] on span "Yes" at bounding box center [132, 129] width 6 height 5
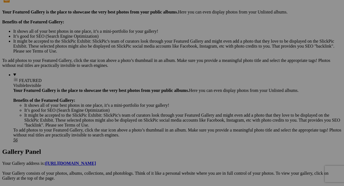
scroll to position [0, 10]
drag, startPoint x: 267, startPoint y: 90, endPoint x: 300, endPoint y: 90, distance: 32.5
paste input "Lal"
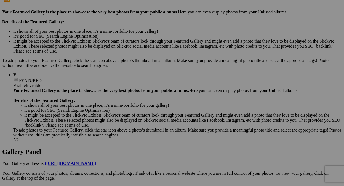
type input "English Garden - [GEOGRAPHIC_DATA][PERSON_NAME]"
drag, startPoint x: 309, startPoint y: 83, endPoint x: 342, endPoint y: 81, distance: 33.4
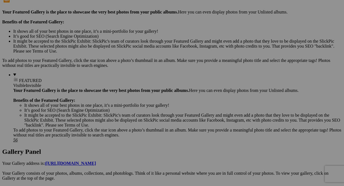
paste input "Lal"
type input "[GEOGRAPHIC_DATA] (our temporary residence)- [GEOGRAPHIC_DATA][PERSON_NAME]"
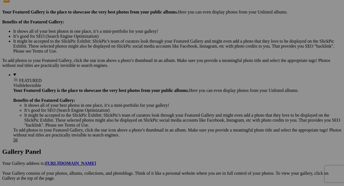
drag, startPoint x: 161, startPoint y: 157, endPoint x: 164, endPoint y: 157, distance: 3.0
drag, startPoint x: 174, startPoint y: 161, endPoint x: 202, endPoint y: 156, distance: 28.3
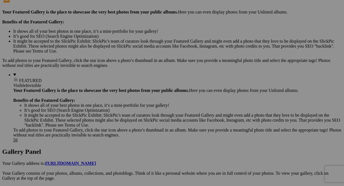
paste input "Lal"
type input "[PERSON_NAME] in his workshop - [GEOGRAPHIC_DATA][PERSON_NAME]"
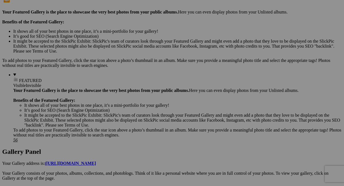
drag, startPoint x: 222, startPoint y: 153, endPoint x: 257, endPoint y: 153, distance: 35.3
paste input "Lal"
type input "Blue Peafowl ([DEMOGRAPHIC_DATA]) - [GEOGRAPHIC_DATA][PERSON_NAME]"
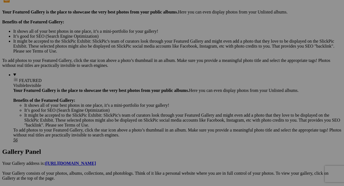
drag, startPoint x: 272, startPoint y: 160, endPoint x: 293, endPoint y: 157, distance: 20.2
paste input "Lal"
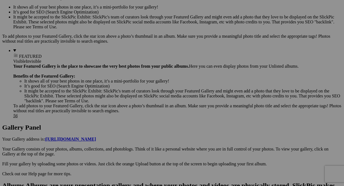
scroll to position [193, 0]
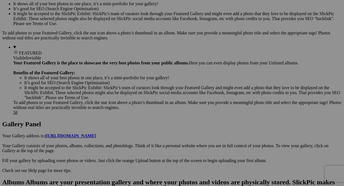
type input "Blue Peafowl (male) - Château de Lalande"
drag, startPoint x: 220, startPoint y: 126, endPoint x: 239, endPoint y: 125, distance: 19.0
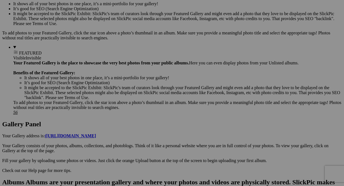
drag, startPoint x: 272, startPoint y: 133, endPoint x: 289, endPoint y: 130, distance: 16.8
drag, startPoint x: 327, startPoint y: 133, endPoint x: 353, endPoint y: 129, distance: 25.9
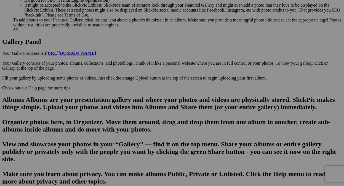
scroll to position [0, 0]
drag, startPoint x: 203, startPoint y: 114, endPoint x: 157, endPoint y: 106, distance: 46.2
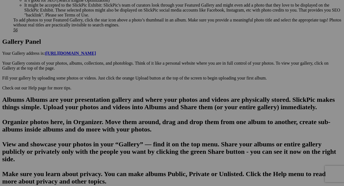
type input "Château de Lalande Fountain with Visitor"
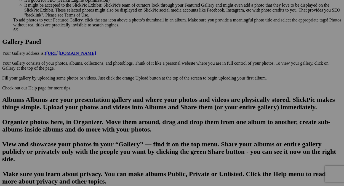
type input "Château de Lalande Fountain with visitor"
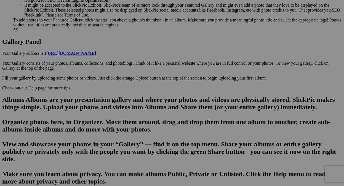
drag, startPoint x: 256, startPoint y: 120, endPoint x: 285, endPoint y: 118, distance: 29.0
paste input "Lal"
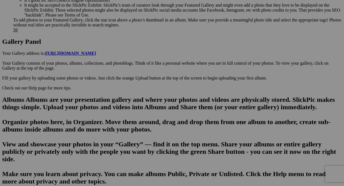
type input "Barn Swallow (startup speed) - [GEOGRAPHIC_DATA][PERSON_NAME]"
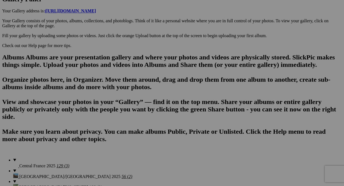
scroll to position [303, 0]
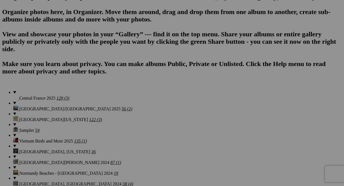
drag, startPoint x: 156, startPoint y: 145, endPoint x: 160, endPoint y: 144, distance: 3.7
type input "New eight-burner stove"
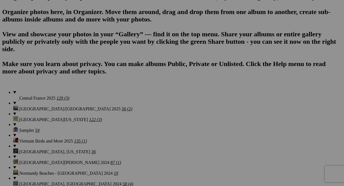
scroll to position [0, 36]
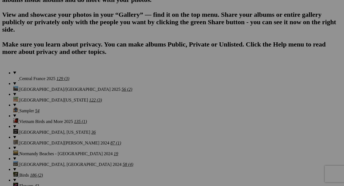
scroll to position [468, 0]
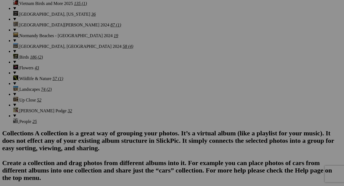
scroll to position [0, 0]
drag, startPoint x: 107, startPoint y: 152, endPoint x: 110, endPoint y: 150, distance: 3.1
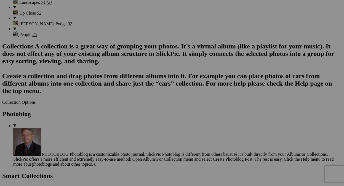
scroll to position [634, 0]
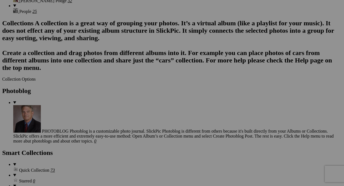
type input "Future chestnuts on tree outside entrance gate -[GEOGRAPHIC_DATA][PERSON_NAME]"
drag, startPoint x: 102, startPoint y: 110, endPoint x: 106, endPoint y: 111, distance: 3.7
type input "Sunflowers - Walled Garden"
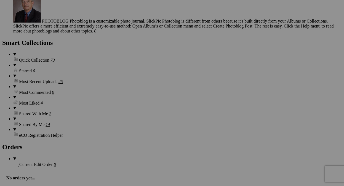
scroll to position [0, 0]
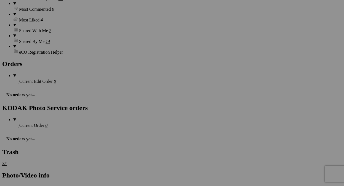
scroll to position [854, 0]
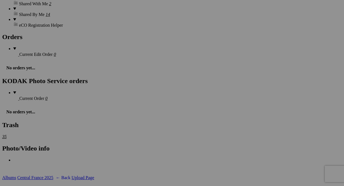
drag, startPoint x: 256, startPoint y: 101, endPoint x: 270, endPoint y: 100, distance: 13.6
drag, startPoint x: 217, startPoint y: 102, endPoint x: 229, endPoint y: 102, distance: 12.1
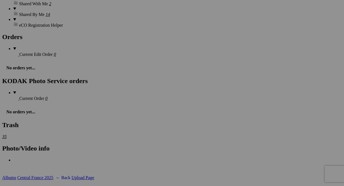
paste input "e"
type input "Window - Castle Gargilesse"
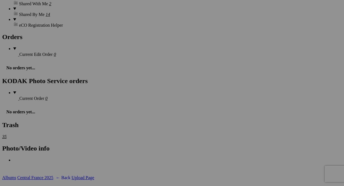
scroll to position [0, 5]
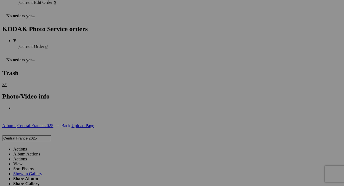
scroll to position [909, 0]
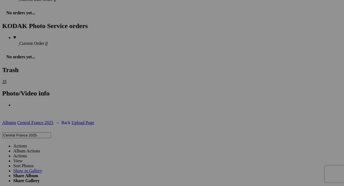
type input "Window - Castle Gargilesse - Gargilesse-[GEOGRAPHIC_DATA], [GEOGRAPHIC_DATA]"
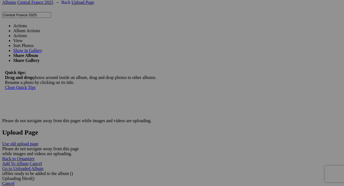
scroll to position [1047, 0]
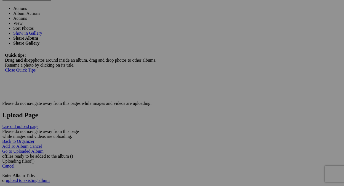
type input "Great Egret - Parc Naturel Regional de [GEOGRAPHIC_DATA], [GEOGRAPHIC_DATA]"
type input "Castle of [GEOGRAPHIC_DATA], [GEOGRAPHIC_DATA], [GEOGRAPHIC_DATA]"
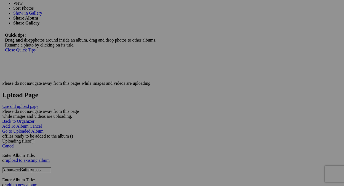
scroll to position [1074, 0]
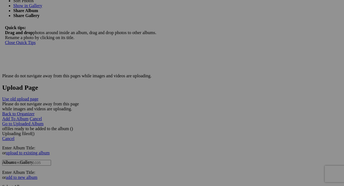
drag, startPoint x: 207, startPoint y: 149, endPoint x: 202, endPoint y: 60, distance: 88.8
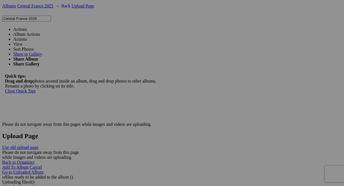
scroll to position [1019, 0]
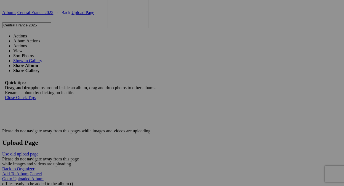
drag, startPoint x: 208, startPoint y: 115, endPoint x: 190, endPoint y: 44, distance: 73.4
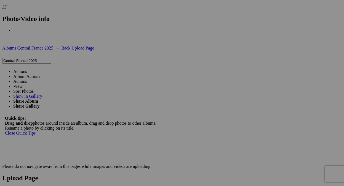
scroll to position [909, 0]
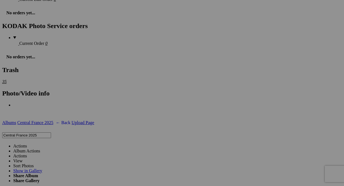
click at [27, 144] on link "Actions" at bounding box center [20, 146] width 14 height 5
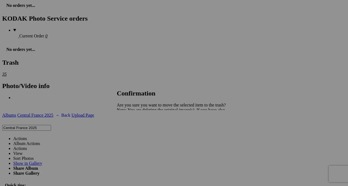
click at [135, 128] on span "Yes" at bounding box center [132, 129] width 6 height 5
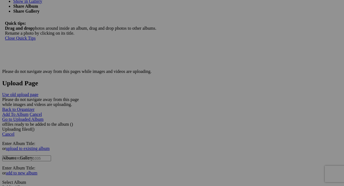
scroll to position [1074, 0]
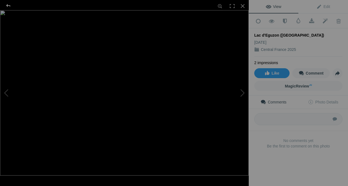
click at [8, 6] on div at bounding box center [8, 5] width 20 height 11
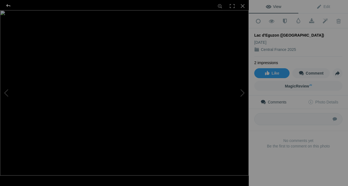
click at [9, 6] on div at bounding box center [8, 5] width 20 height 11
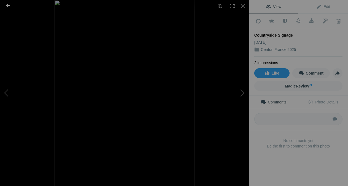
click at [9, 6] on div at bounding box center [8, 5] width 20 height 11
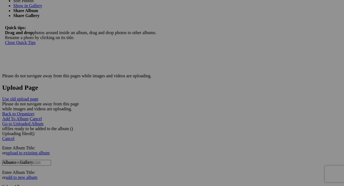
drag, startPoint x: 320, startPoint y: 160, endPoint x: 319, endPoint y: 157, distance: 3.4
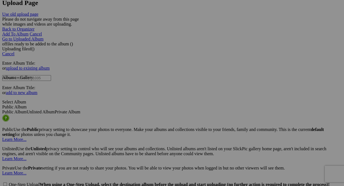
scroll to position [1185, 0]
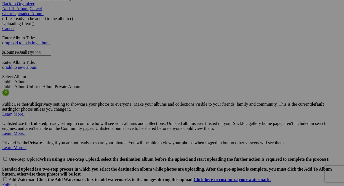
type input "Countryside signage"
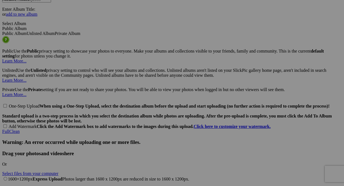
scroll to position [1240, 0]
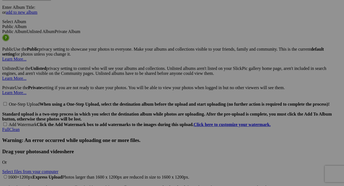
type input "Video driving through [GEOGRAPHIC_DATA], [GEOGRAPHIC_DATA]"
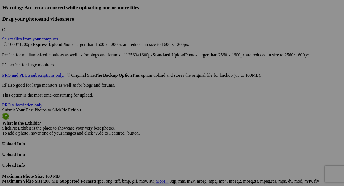
scroll to position [1378, 0]
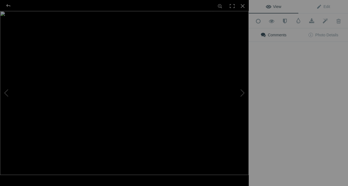
type input "Château [PERSON_NAME][GEOGRAPHIC_DATA], [GEOGRAPHIC_DATA]"
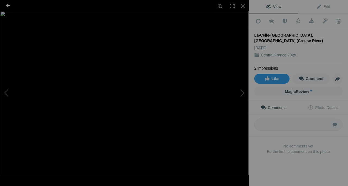
click at [7, 4] on div at bounding box center [8, 5] width 20 height 11
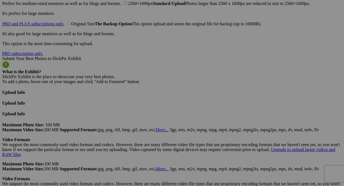
scroll to position [1460, 0]
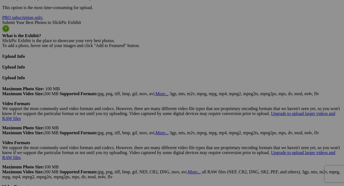
drag, startPoint x: 221, startPoint y: 125, endPoint x: 221, endPoint y: 122, distance: 3.9
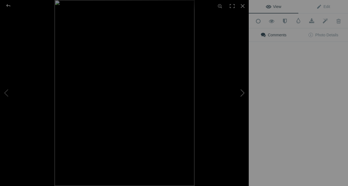
type input "[PERSON_NAME] with [PERSON_NAME] - Owner and restorer of [GEOGRAPHIC_DATA]"
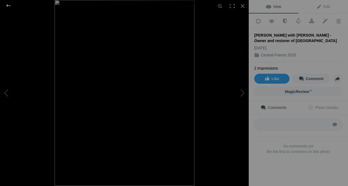
click at [6, 6] on div at bounding box center [8, 5] width 20 height 11
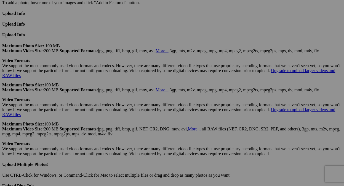
scroll to position [1515, 0]
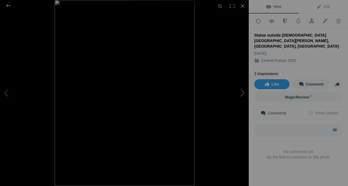
click at [242, 94] on button at bounding box center [227, 93] width 41 height 67
click at [9, 5] on div at bounding box center [8, 5] width 20 height 11
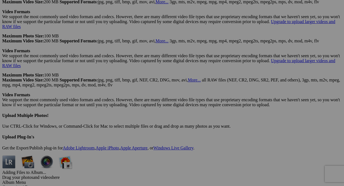
scroll to position [1570, 0]
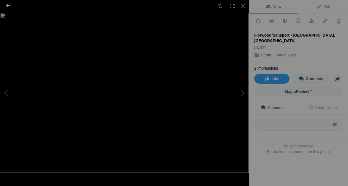
click at [10, 7] on div at bounding box center [8, 5] width 20 height 11
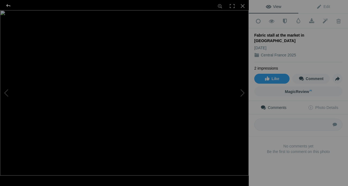
click at [7, 6] on div at bounding box center [8, 5] width 20 height 11
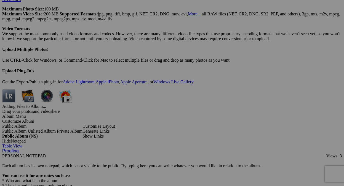
scroll to position [1626, 0]
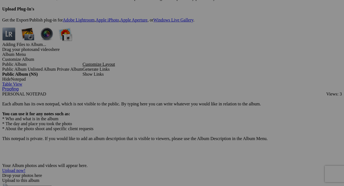
scroll to position [1681, 0]
drag, startPoint x: 310, startPoint y: 89, endPoint x: 191, endPoint y: 76, distance: 119.7
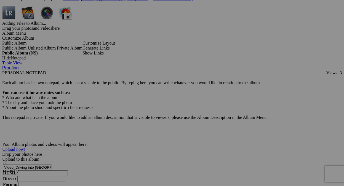
scroll to position [1708, 0]
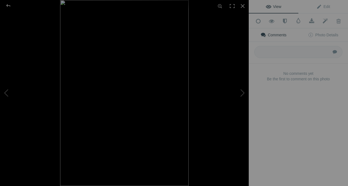
type input "Fabric selection at the market"
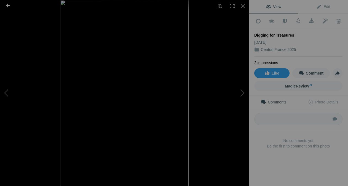
click at [9, 6] on div at bounding box center [8, 5] width 20 height 11
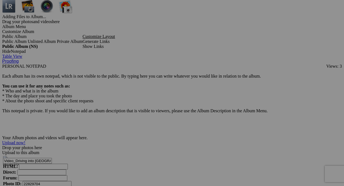
type input "Antique shop guard cat- [GEOGRAPHIC_DATA], [GEOGRAPHIC_DATA]"
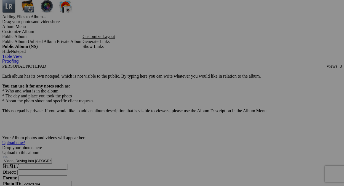
drag, startPoint x: 191, startPoint y: 152, endPoint x: 200, endPoint y: 153, distance: 8.8
paste input "maüs"
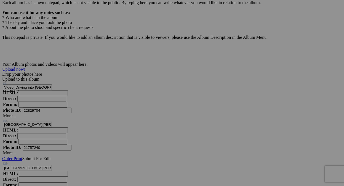
scroll to position [1787, 0]
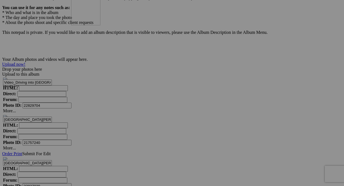
drag, startPoint x: 160, startPoint y: 129, endPoint x: 150, endPoint y: 32, distance: 98.0
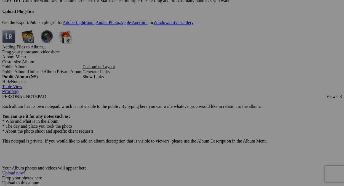
scroll to position [1649, 0]
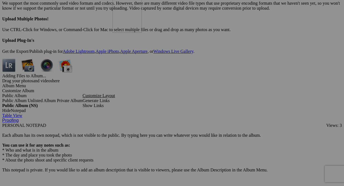
drag, startPoint x: 212, startPoint y: 117, endPoint x: 193, endPoint y: 39, distance: 80.7
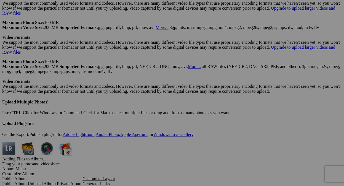
scroll to position [1539, 0]
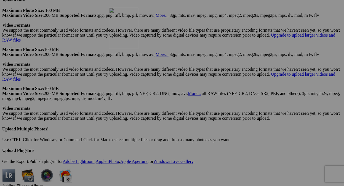
drag, startPoint x: 206, startPoint y: 152, endPoint x: 193, endPoint y: 66, distance: 86.9
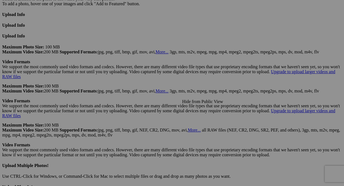
scroll to position [1484, 0]
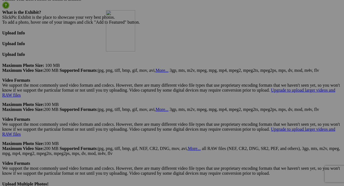
drag, startPoint x: 185, startPoint y: 113, endPoint x: 190, endPoint y: 58, distance: 55.3
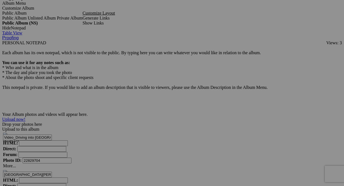
scroll to position [1787, 0]
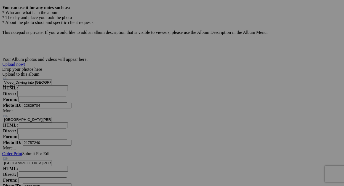
type input "Emmaüs (thrift store) in [GEOGRAPHIC_DATA], [GEOGRAPHIC_DATA]"
type input "Sunflower field (front view) near Neuvy-Saint-Sepulchre, France"
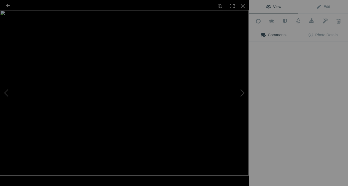
click at [306, 53] on div "View Edit Add to Quick Collection Remove from Quick Collection Hide from Public…" at bounding box center [298, 93] width 99 height 186
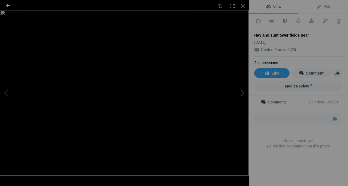
click at [8, 4] on div at bounding box center [8, 5] width 20 height 11
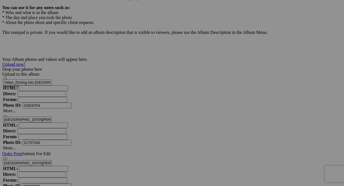
drag, startPoint x: 177, startPoint y: 140, endPoint x: 190, endPoint y: 141, distance: 12.7
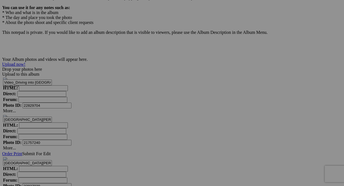
paste input "Neuvy-Saint-Sepulchre, France"
type input "Hay and sunflower fields near [GEOGRAPHIC_DATA], [GEOGRAPHIC_DATA]"
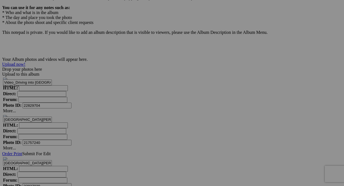
drag, startPoint x: 123, startPoint y: 143, endPoint x: 144, endPoint y: 143, distance: 20.1
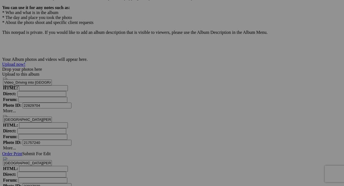
type input "Sunflower field (front view)"
drag, startPoint x: 169, startPoint y: 139, endPoint x: 191, endPoint y: 134, distance: 22.0
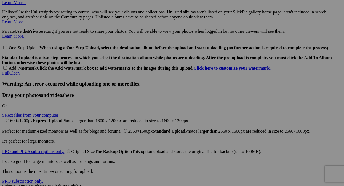
scroll to position [1291, 0]
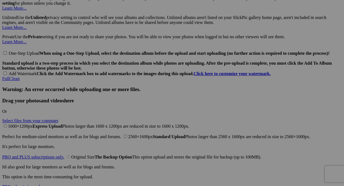
type input "Sunflowers (rear view)"
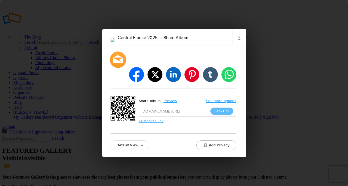
click at [114, 67] on div at bounding box center [118, 60] width 16 height 16
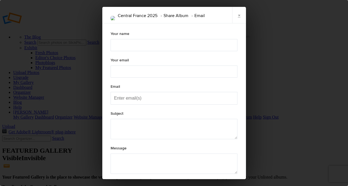
type textarea "Check out "Central France 2025" album!"
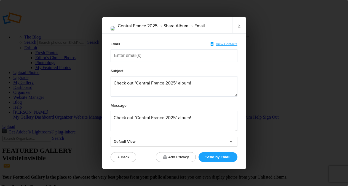
click at [118, 159] on button "← Back" at bounding box center [123, 157] width 26 height 10
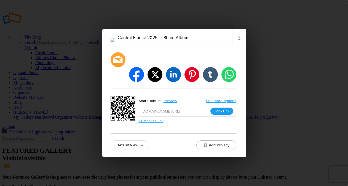
click at [214, 108] on button "Copy Link" at bounding box center [221, 111] width 23 height 7
click at [237, 43] on link "×" at bounding box center [239, 37] width 14 height 17
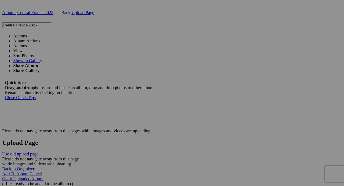
drag, startPoint x: 156, startPoint y: 76, endPoint x: 131, endPoint y: 78, distance: 25.1
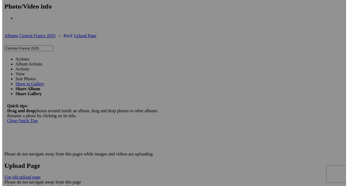
scroll to position [992, 0]
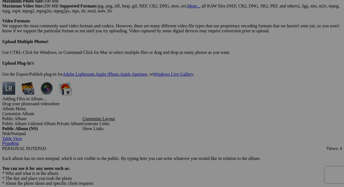
scroll to position [1621, 0]
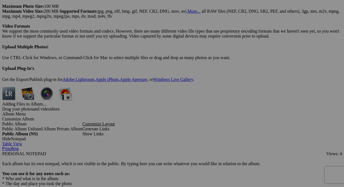
type input "Fabric galore at the [GEOGRAPHIC_DATA]"
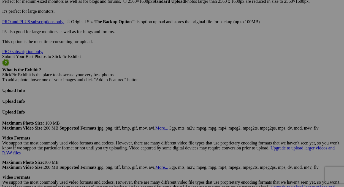
scroll to position [1428, 0]
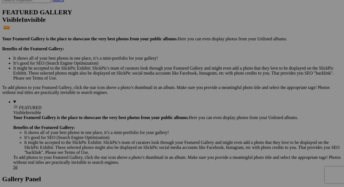
scroll to position [133, 0]
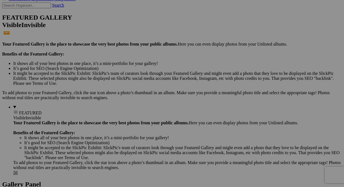
type input "Fish and chips by the river in [GEOGRAPHIC_DATA], [GEOGRAPHIC_DATA]"
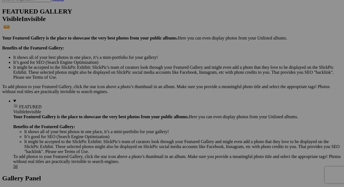
scroll to position [161, 0]
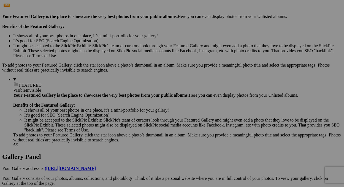
type input "Dinner- First course"
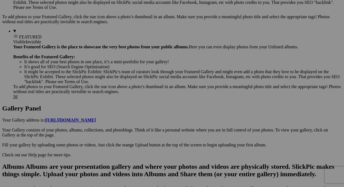
scroll to position [244, 0]
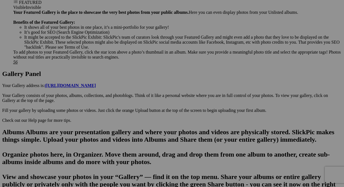
type input "Breakfast setting - [GEOGRAPHIC_DATA][PERSON_NAME]"
type input "Peacock video in [GEOGRAPHIC_DATA]"
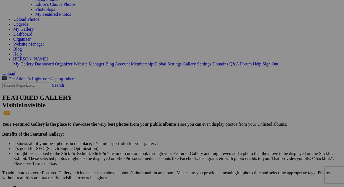
scroll to position [55, 0]
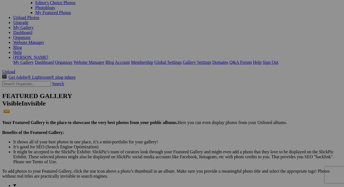
type input "[GEOGRAPHIC_DATA][PERSON_NAME] with visitor"
drag, startPoint x: 111, startPoint y: 131, endPoint x: 119, endPoint y: 130, distance: 8.0
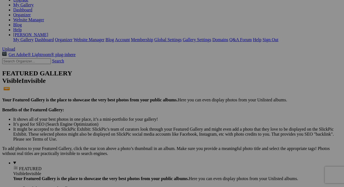
scroll to position [28, 0]
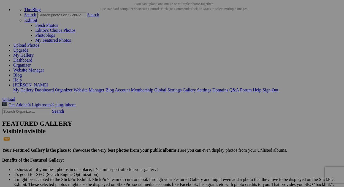
type input "[PERSON_NAME] ([PERSON_NAME]) with [PERSON_NAME]"
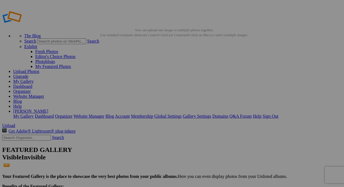
scroll to position [0, 0]
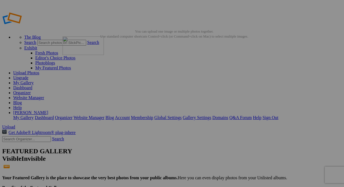
drag, startPoint x: 145, startPoint y: 85, endPoint x: 142, endPoint y: 74, distance: 11.8
type input "Early 16th century view of [GEOGRAPHIC_DATA][PERSON_NAME]"
type input "[PERSON_NAME] ([PERSON_NAME]) with [PERSON_NAME]"
click at [34, 80] on link "My Gallery" at bounding box center [23, 82] width 20 height 5
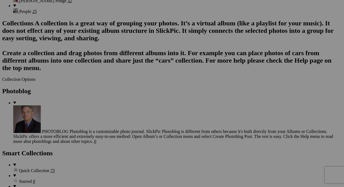
scroll to position [689, 0]
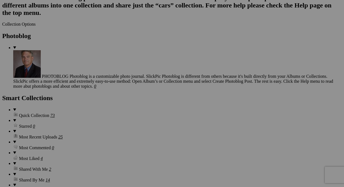
drag, startPoint x: 260, startPoint y: 126, endPoint x: 264, endPoint y: 125, distance: 4.7
type input "Bee in gardens"
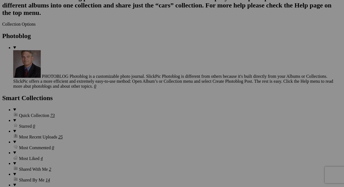
scroll to position [0, 0]
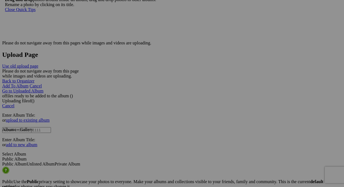
scroll to position [1130, 0]
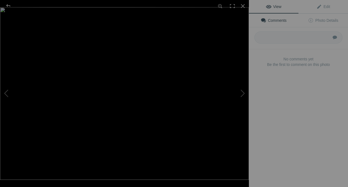
type input "Bee in gardens"
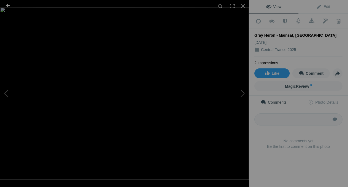
click at [6, 6] on div at bounding box center [8, 5] width 20 height 11
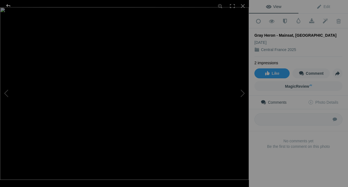
click at [10, 5] on div at bounding box center [8, 5] width 20 height 11
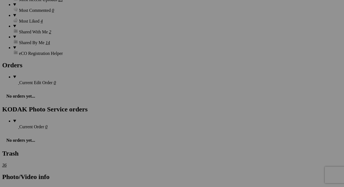
scroll to position [854, 0]
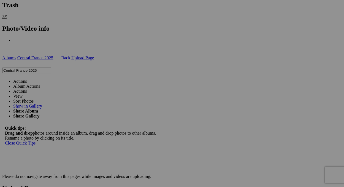
scroll to position [882, 0]
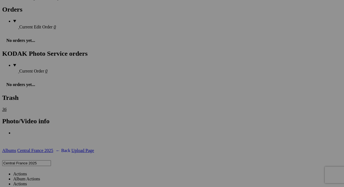
type input "Window - Gargilesse-[GEOGRAPHIC_DATA], [GEOGRAPHIC_DATA]"
type input "Great Egret - Parc Naturel Regional de [GEOGRAPHIC_DATA], [GEOGRAPHIC_DATA]"
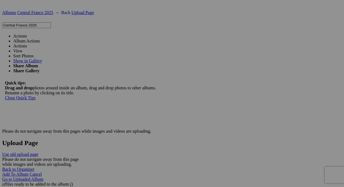
scroll to position [1074, 0]
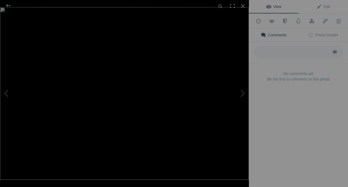
type input "Great Egret - Parc Naturel Regional de [GEOGRAPHIC_DATA], [GEOGRAPHIC_DATA]"
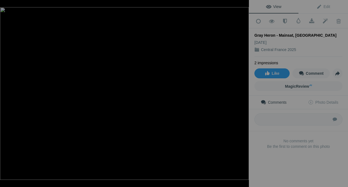
click at [8, 5] on div at bounding box center [8, 5] width 20 height 11
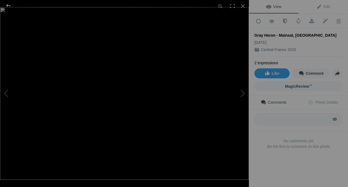
click at [8, 6] on div at bounding box center [8, 5] width 20 height 11
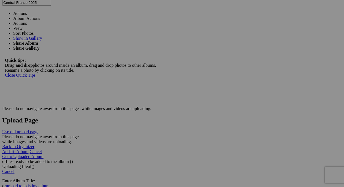
scroll to position [1019, 0]
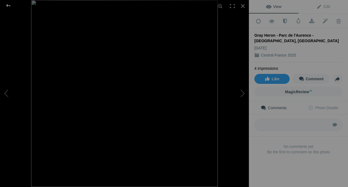
click at [9, 6] on div at bounding box center [8, 5] width 20 height 11
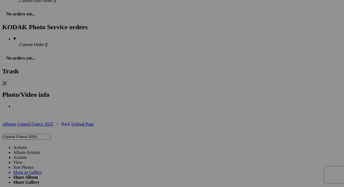
scroll to position [937, 0]
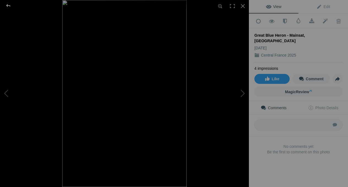
click at [7, 5] on div at bounding box center [8, 5] width 20 height 11
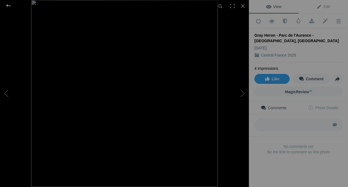
click at [8, 6] on div at bounding box center [8, 5] width 20 height 11
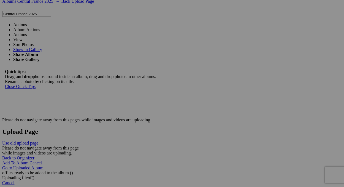
scroll to position [1047, 0]
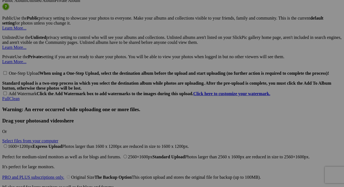
scroll to position [1295, 0]
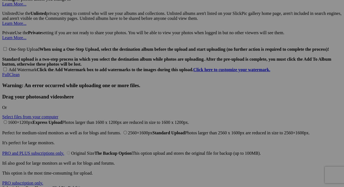
type input "Castle of Nieul - [GEOGRAPHIC_DATA], [GEOGRAPHIC_DATA]"
type input "Yard roses in [GEOGRAPHIC_DATA], [GEOGRAPHIC_DATA]"
type input "Inside Castle Gargilesse"
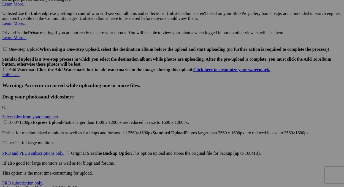
drag, startPoint x: 264, startPoint y: 150, endPoint x: 270, endPoint y: 150, distance: 5.8
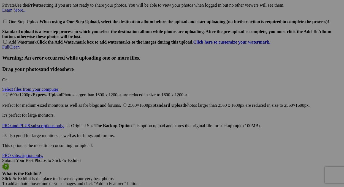
scroll to position [1350, 0]
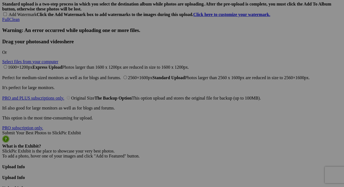
type input "Castle Gargilesse riverside view (dates to 8th century) - [GEOGRAPHIC_DATA]-[GE…"
drag, startPoint x: 122, startPoint y: 166, endPoint x: 130, endPoint y: 165, distance: 8.0
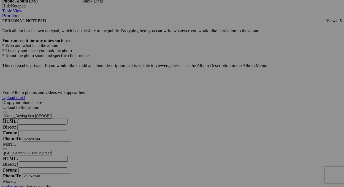
scroll to position [1763, 0]
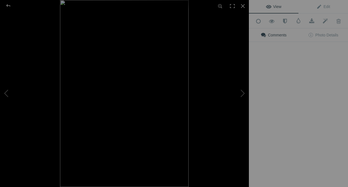
type input "Inside Castle Gargilesse"
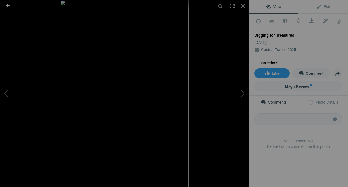
click at [7, 4] on div at bounding box center [8, 5] width 20 height 11
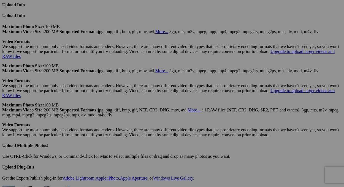
scroll to position [1515, 0]
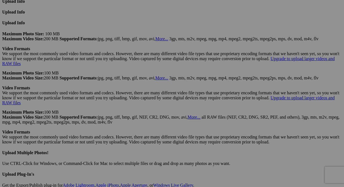
type input "[GEOGRAPHIC_DATA] (front view)"
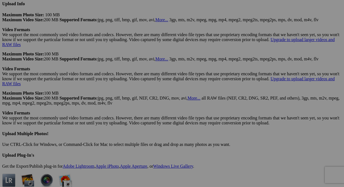
scroll to position [1543, 0]
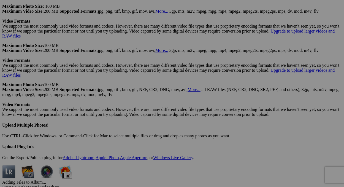
type input "One of [PERSON_NAME]'s dogs"
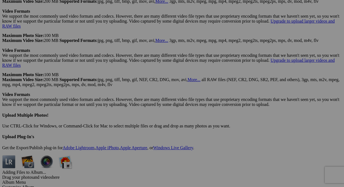
scroll to position [1538, 0]
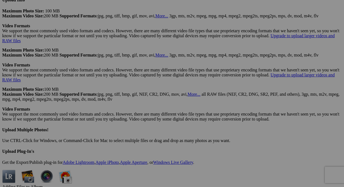
type input "Fresh produce at the market in [GEOGRAPHIC_DATA]"
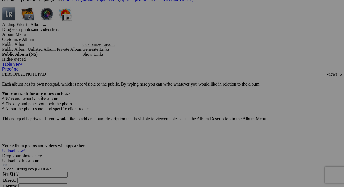
scroll to position [1759, 0]
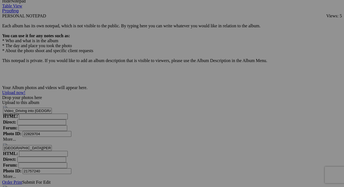
type input "Free Baroque concert - [GEOGRAPHIC_DATA][PERSON_NAME], [GEOGRAPHIC_DATA], [GEOG…"
type input "Endless treasures at the [GEOGRAPHIC_DATA] (village-wide garage sale)"
type input "Digging for treasures"
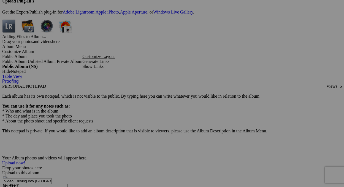
scroll to position [1690, 0]
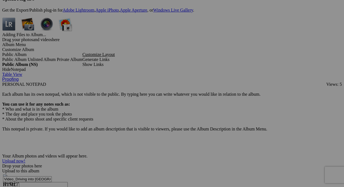
drag, startPoint x: 91, startPoint y: 184, endPoint x: 128, endPoint y: 167, distance: 40.3
type input "Endless treasures at the Brocante"
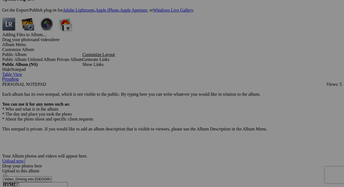
scroll to position [0, 0]
paste input "(village-wide garage sale)"
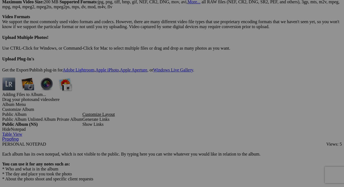
scroll to position [1635, 0]
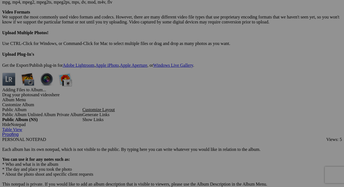
type input "Brocante (village-wide garage sale) in [GEOGRAPHIC_DATA], [GEOGRAPHIC_DATA]"
drag, startPoint x: 117, startPoint y: 161, endPoint x: 122, endPoint y: 158, distance: 5.5
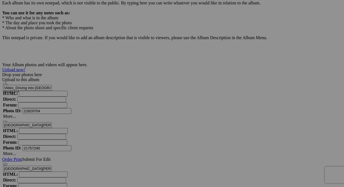
scroll to position [1786, 0]
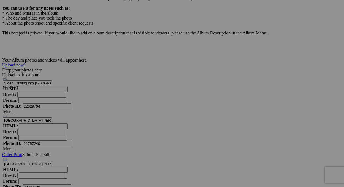
type input "Fabrics galore at the [GEOGRAPHIC_DATA]"
type input "Sunflower field (rear view)"
